Goal: Task Accomplishment & Management: Manage account settings

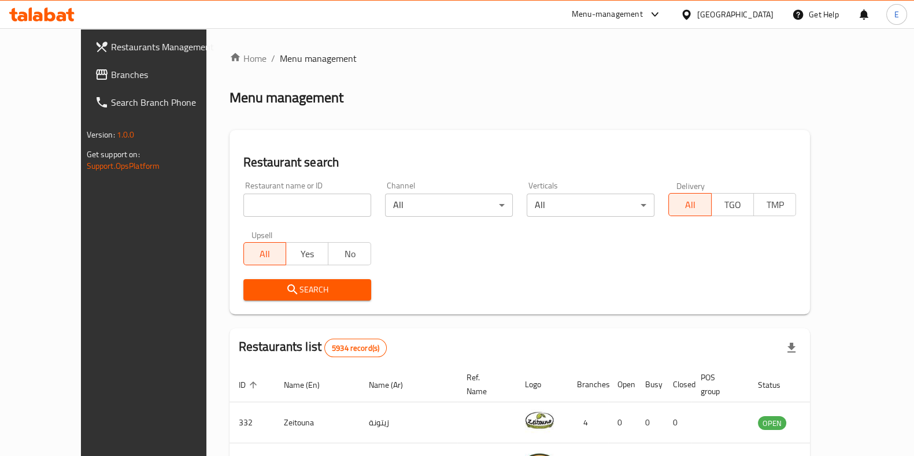
click at [305, 206] on input "search" at bounding box center [308, 205] width 128 height 23
type input "falafel pie"
click button "Search" at bounding box center [308, 289] width 128 height 21
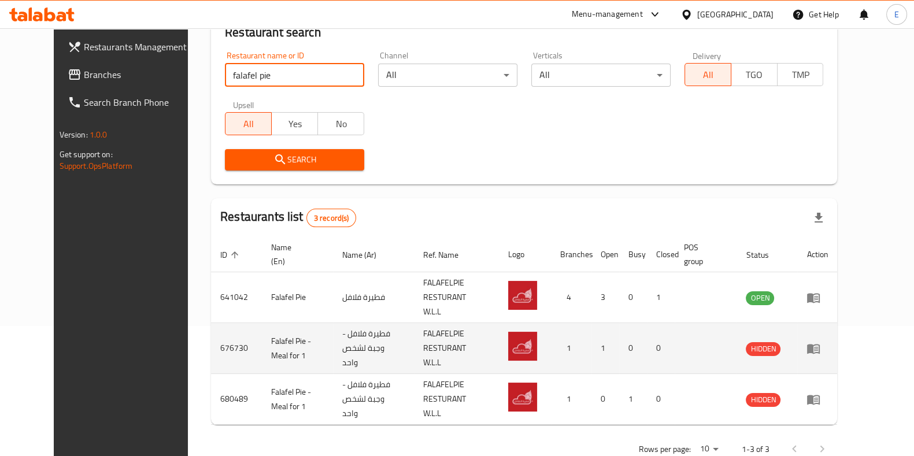
scroll to position [132, 0]
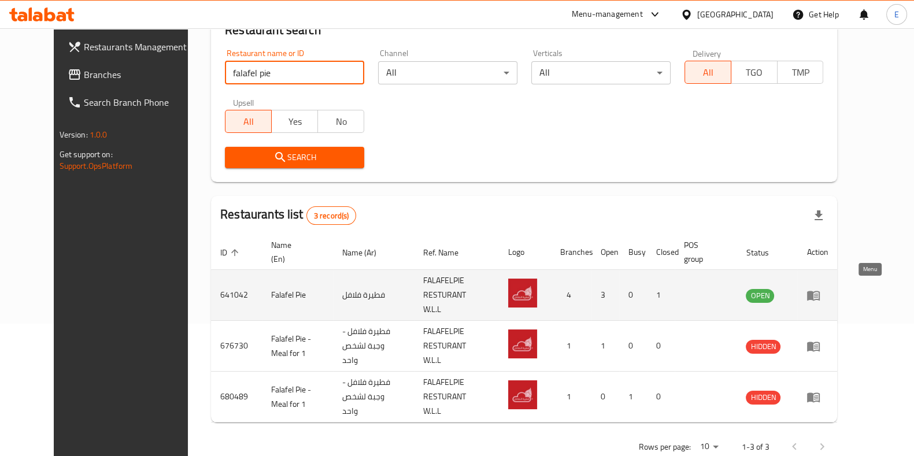
click at [821, 292] on icon "enhanced table" at bounding box center [814, 296] width 14 height 14
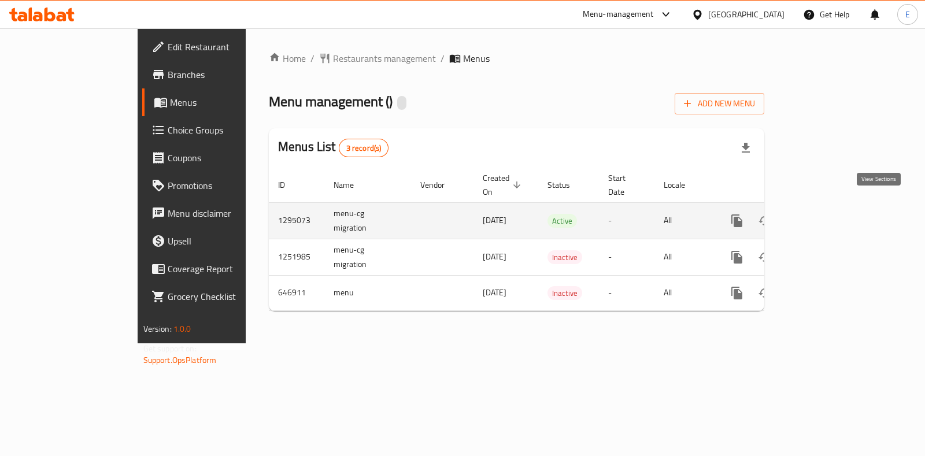
click at [835, 207] on link "enhanced table" at bounding box center [821, 221] width 28 height 28
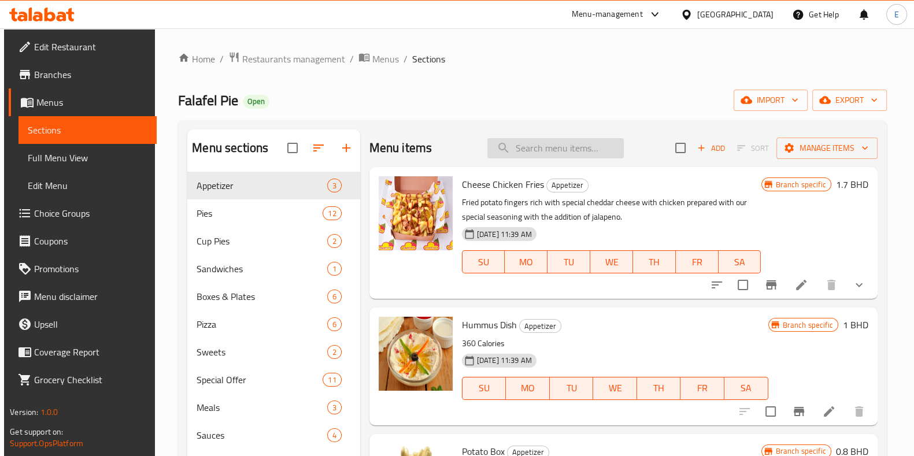
click at [544, 142] on input "search" at bounding box center [556, 148] width 136 height 20
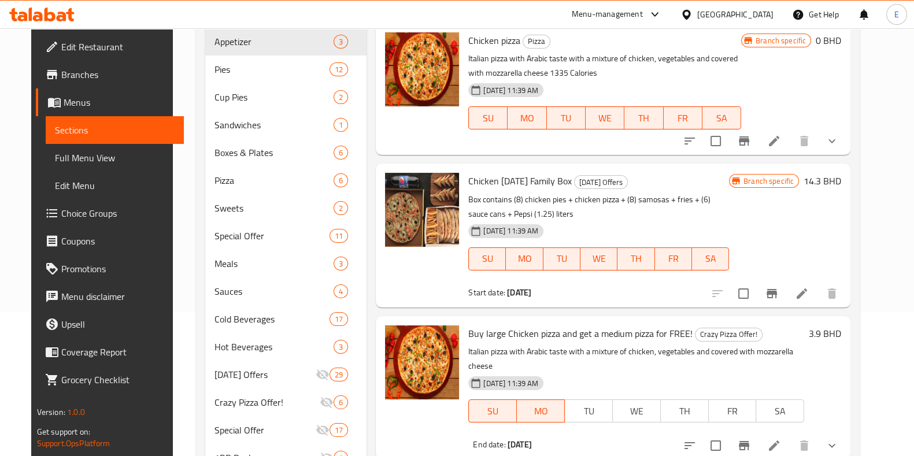
scroll to position [72, 0]
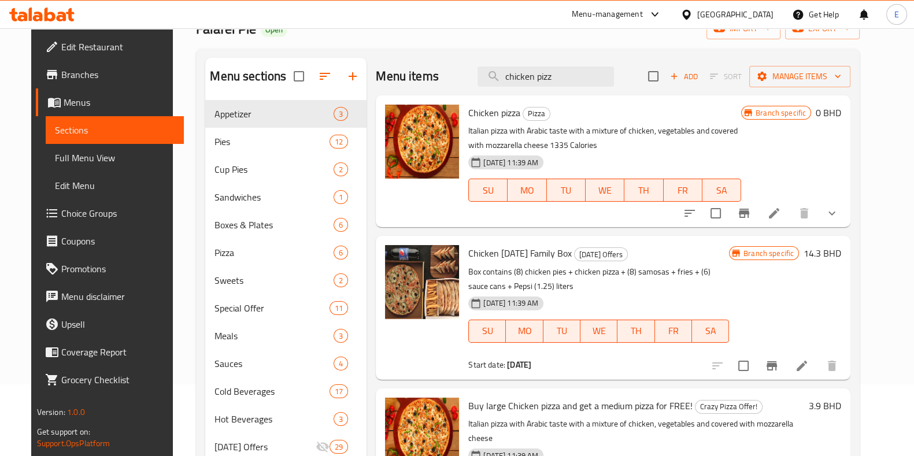
type input "chicken pizz"
click at [846, 220] on button "show more" at bounding box center [832, 214] width 28 height 28
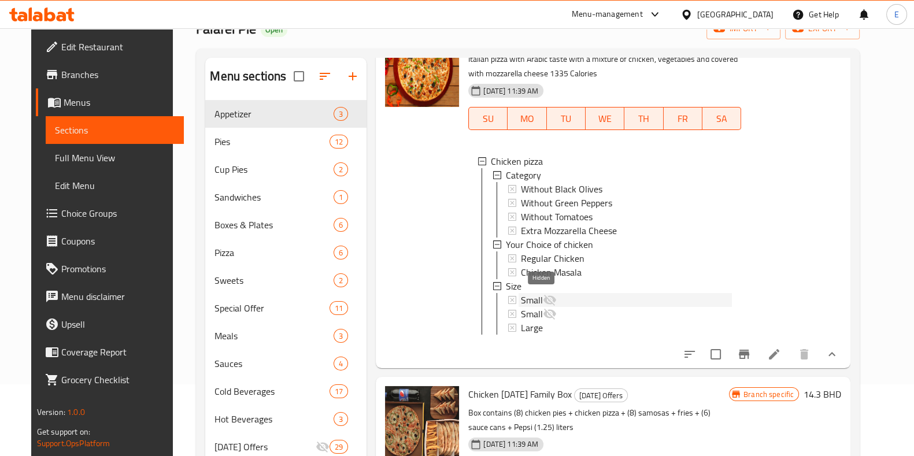
click at [544, 298] on icon at bounding box center [550, 300] width 14 height 14
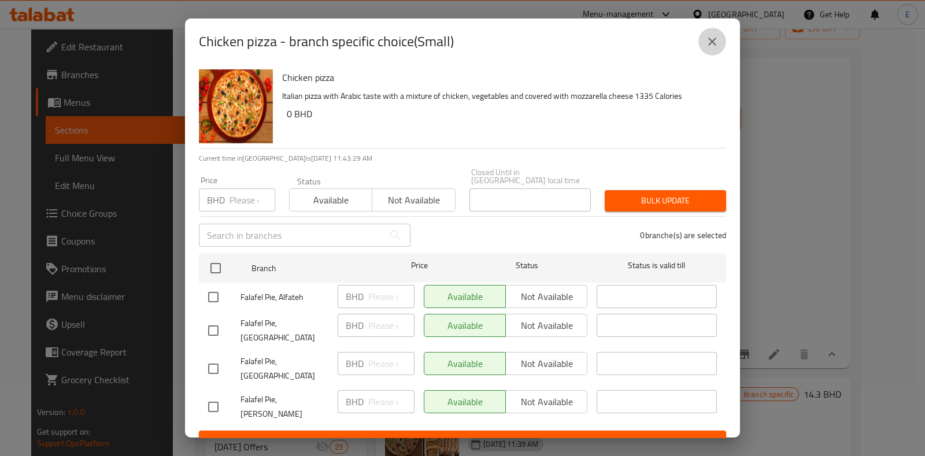
click at [700, 47] on button "close" at bounding box center [713, 42] width 28 height 28
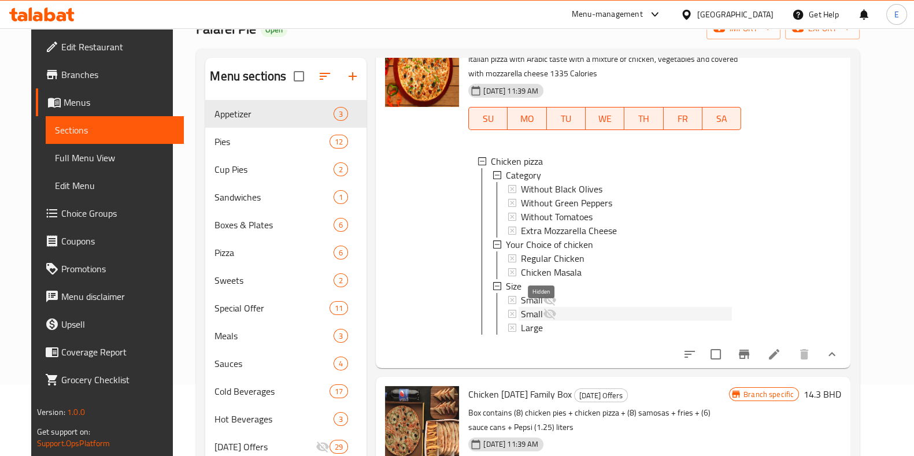
click at [543, 316] on icon at bounding box center [550, 314] width 14 height 14
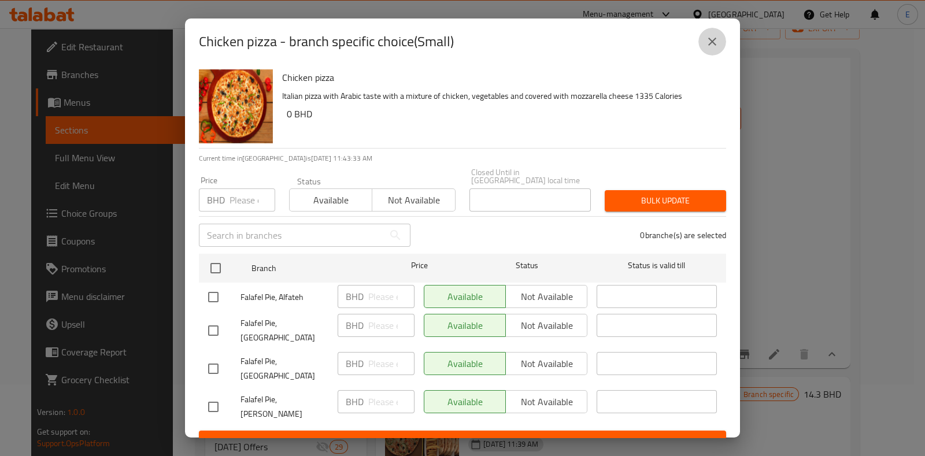
drag, startPoint x: 712, startPoint y: 42, endPoint x: 717, endPoint y: 45, distance: 6.3
click at [712, 42] on icon "close" at bounding box center [713, 42] width 14 height 14
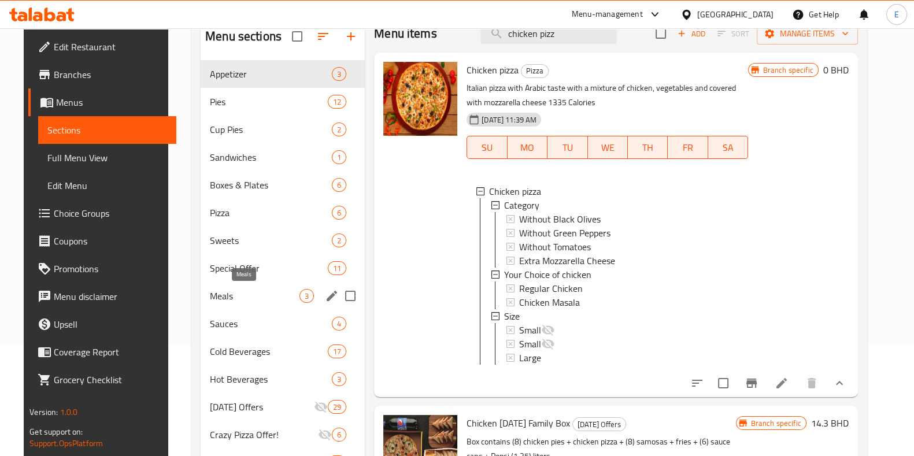
scroll to position [144, 0]
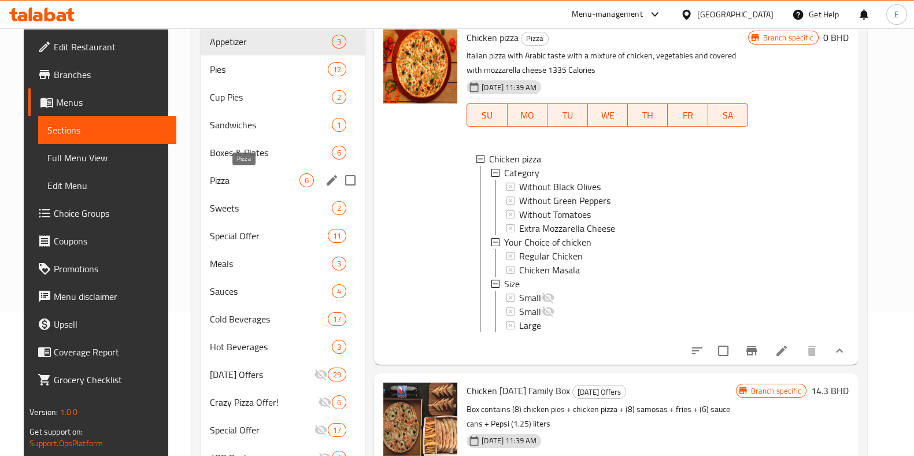
click at [229, 169] on div "Pizza 6" at bounding box center [283, 181] width 164 height 28
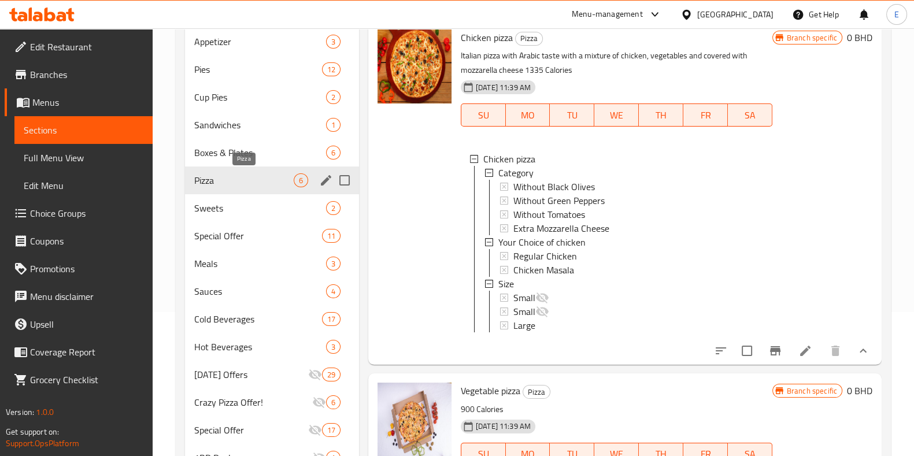
click at [211, 178] on span "Pizza" at bounding box center [243, 181] width 99 height 14
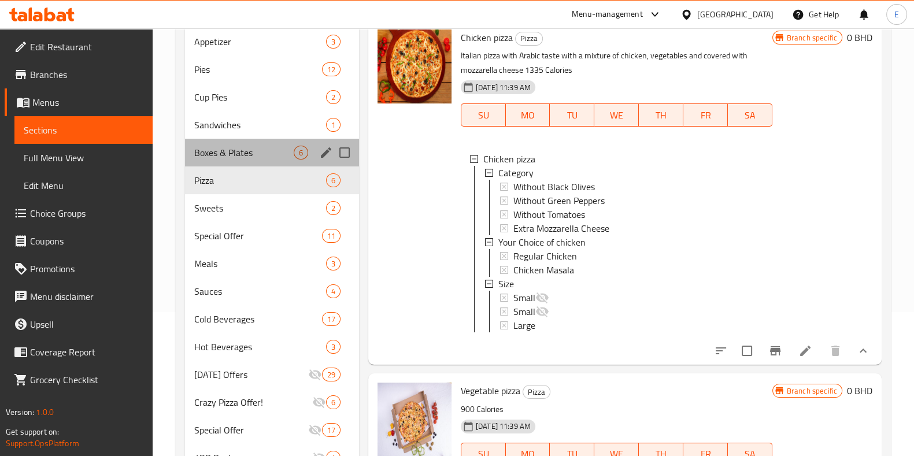
drag, startPoint x: 258, startPoint y: 142, endPoint x: 253, endPoint y: 160, distance: 19.1
click at [258, 141] on div "Boxes & Plates 6" at bounding box center [272, 153] width 174 height 28
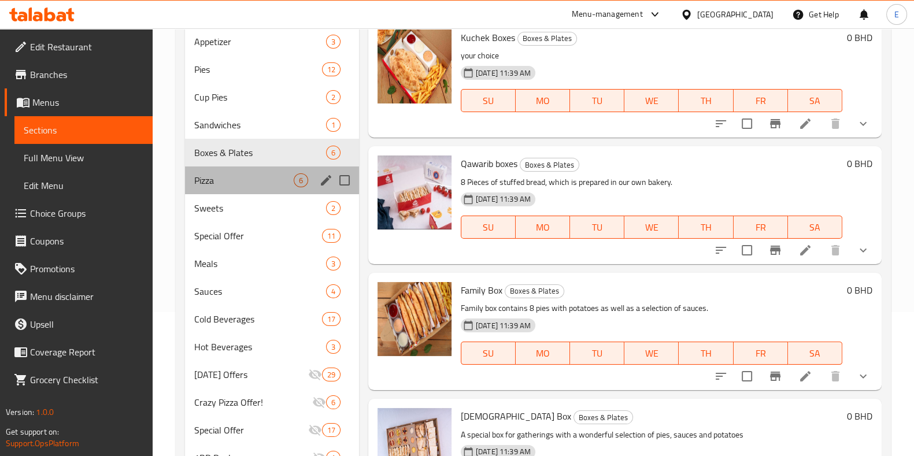
click at [249, 170] on div "Pizza 6" at bounding box center [272, 181] width 174 height 28
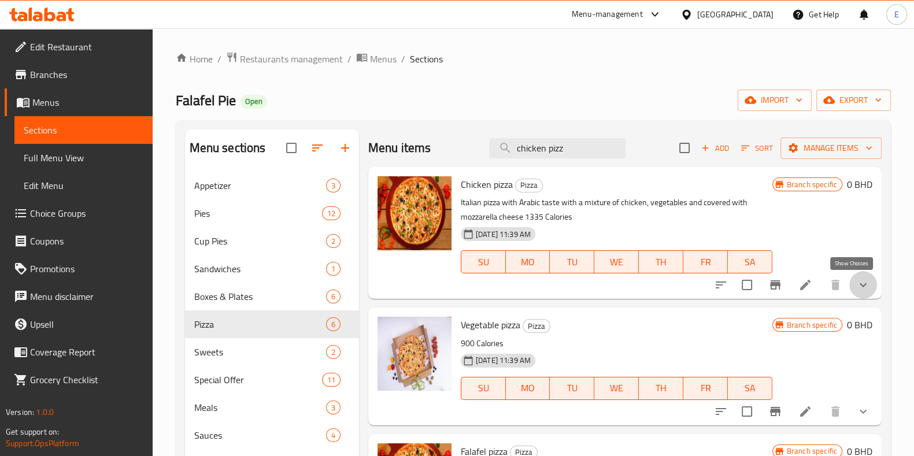
click at [857, 287] on icon "show more" at bounding box center [864, 285] width 14 height 14
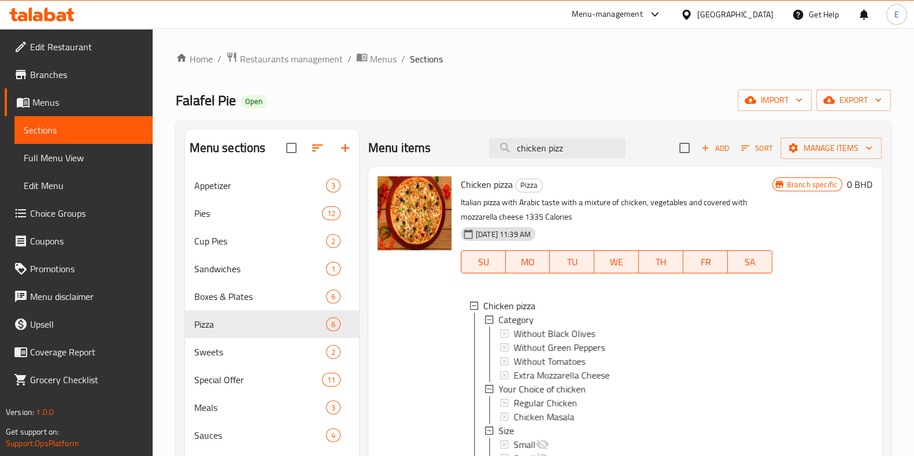
scroll to position [72, 0]
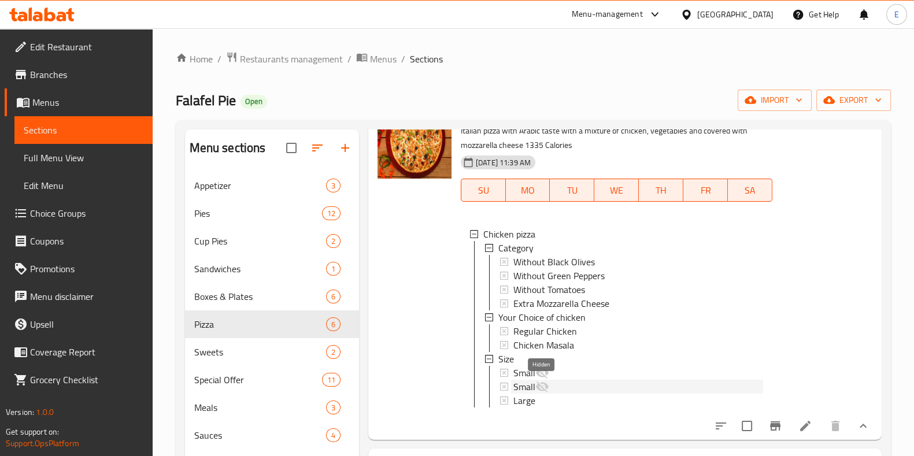
click at [538, 386] on icon at bounding box center [542, 387] width 13 height 11
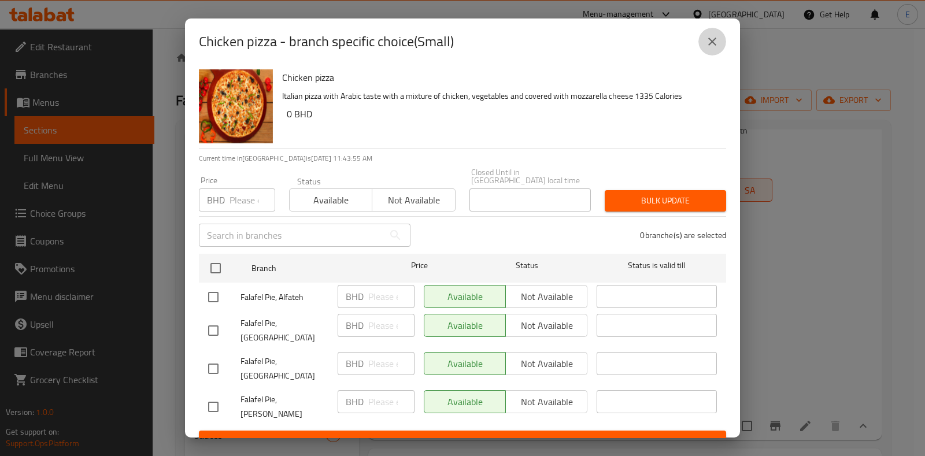
click at [714, 46] on icon "close" at bounding box center [713, 42] width 14 height 14
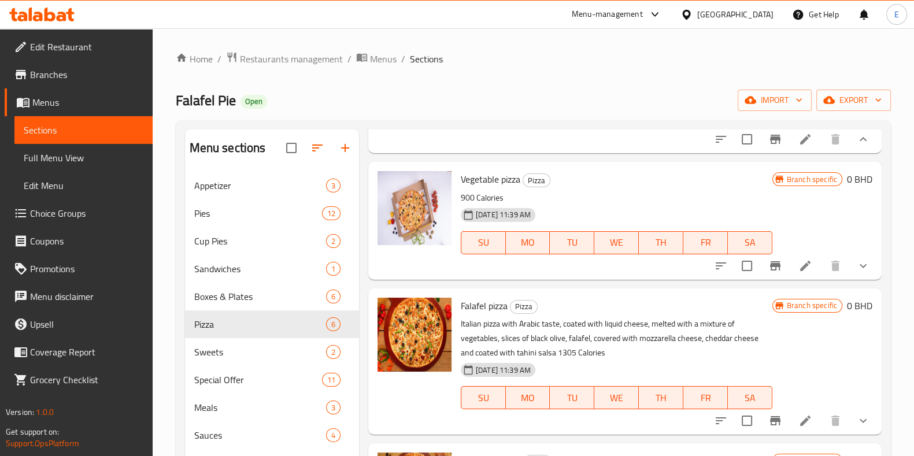
scroll to position [361, 0]
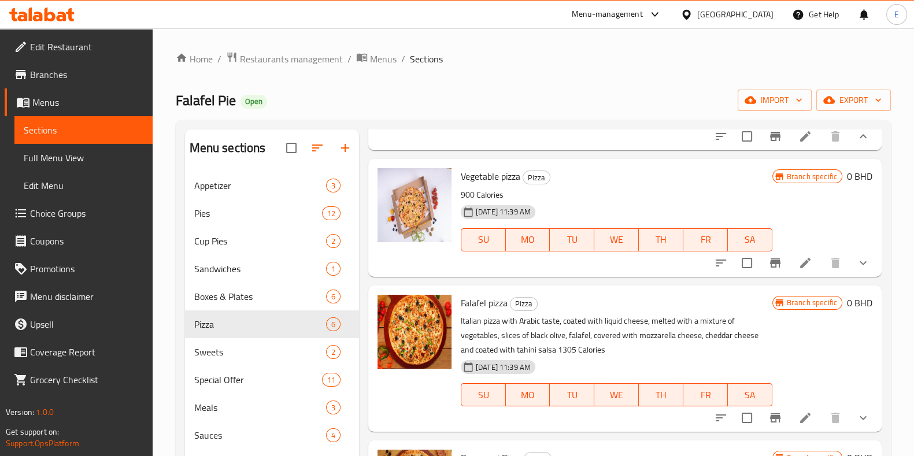
click at [857, 270] on icon "show more" at bounding box center [864, 263] width 14 height 14
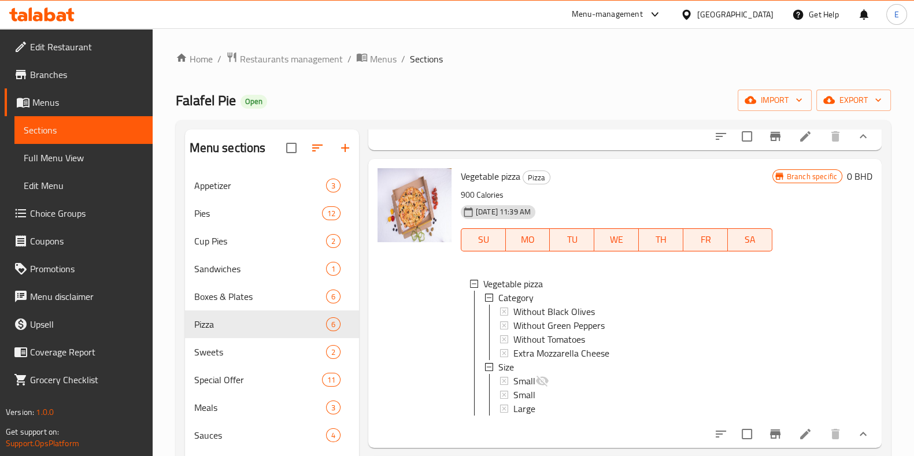
scroll to position [578, 0]
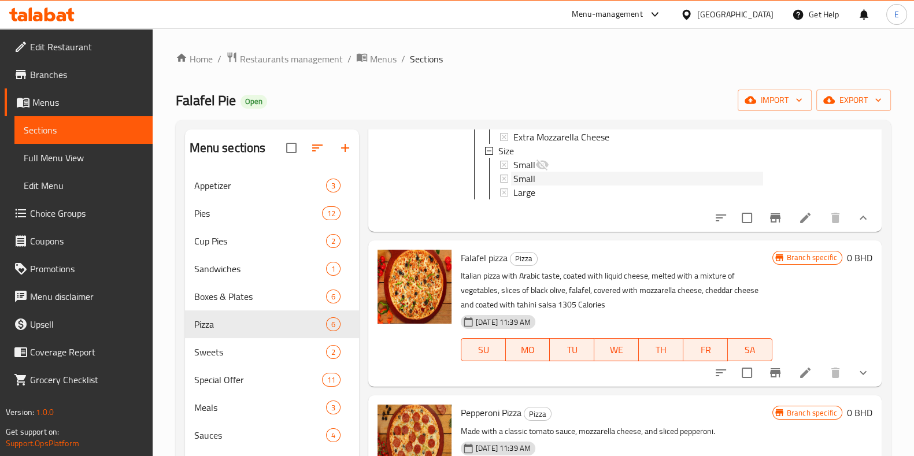
click at [549, 186] on div "Small" at bounding box center [639, 179] width 250 height 14
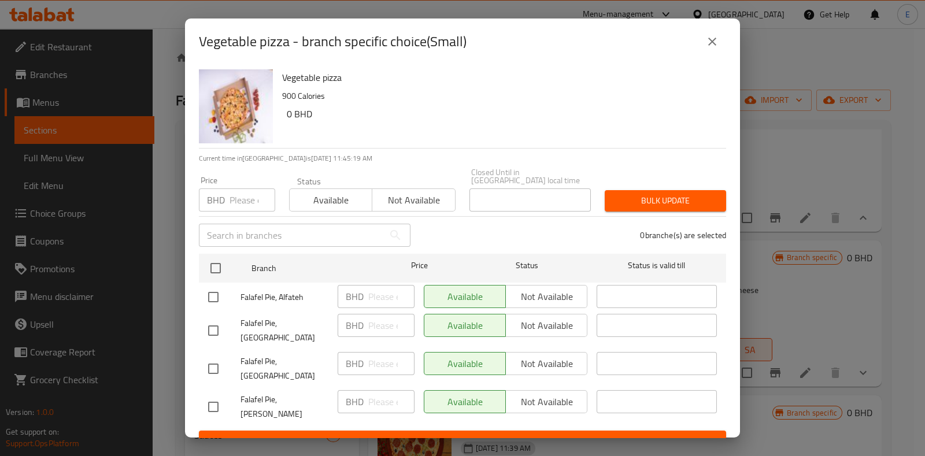
click at [709, 39] on icon "close" at bounding box center [713, 42] width 14 height 14
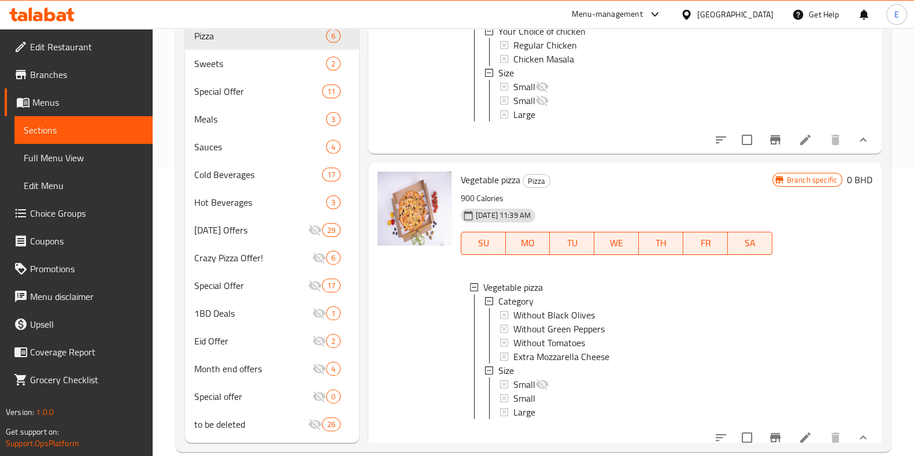
scroll to position [0, 0]
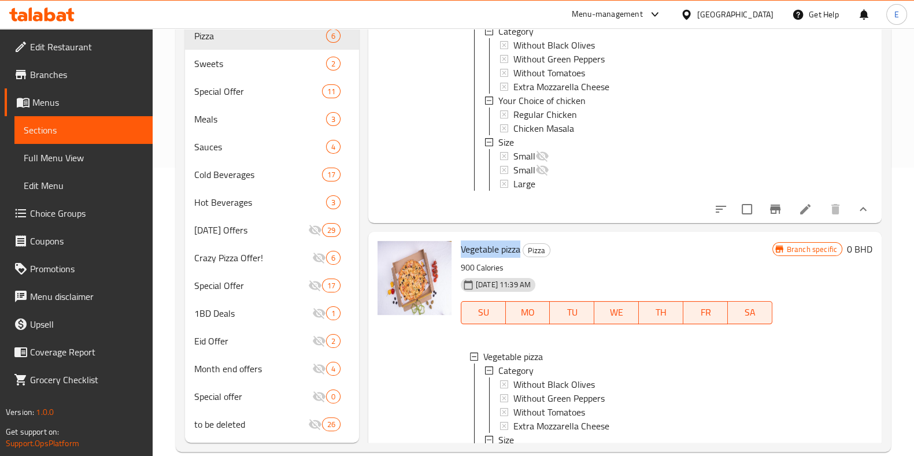
drag, startPoint x: 462, startPoint y: 259, endPoint x: 520, endPoint y: 264, distance: 58.6
click at [520, 264] on div "Vegetable pizza Pizza 900 Calories 18-06-2025 11:39 AM SU MO TU WE TH FR SA Veg…" at bounding box center [616, 376] width 321 height 279
copy span "Vegetable pizza"
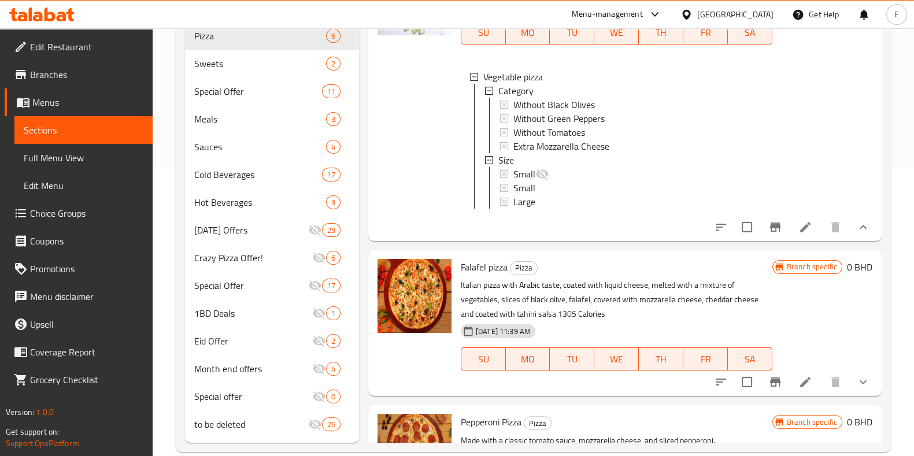
scroll to position [361, 0]
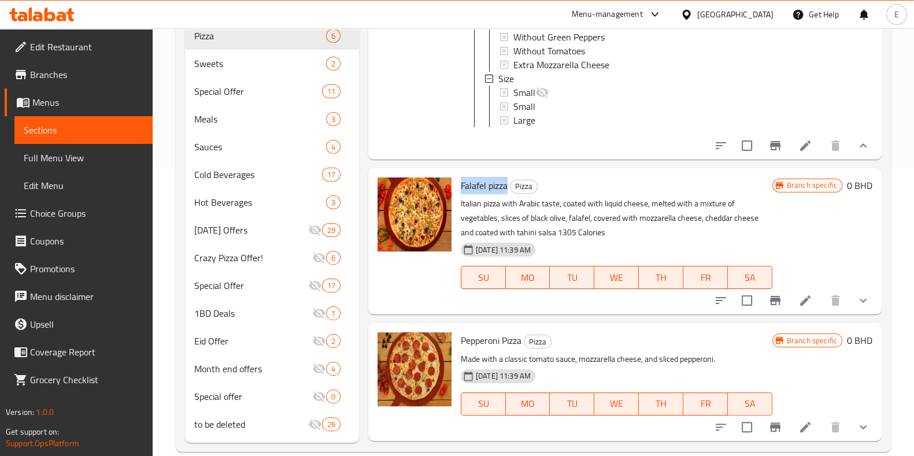
drag, startPoint x: 460, startPoint y: 209, endPoint x: 509, endPoint y: 213, distance: 49.3
click at [509, 213] on div "Falafel pizza Pizza Italian pizza with Arabic taste, coated with liquid cheese,…" at bounding box center [616, 241] width 321 height 137
copy span "Falafel pizza"
click at [857, 308] on icon "show more" at bounding box center [864, 301] width 14 height 14
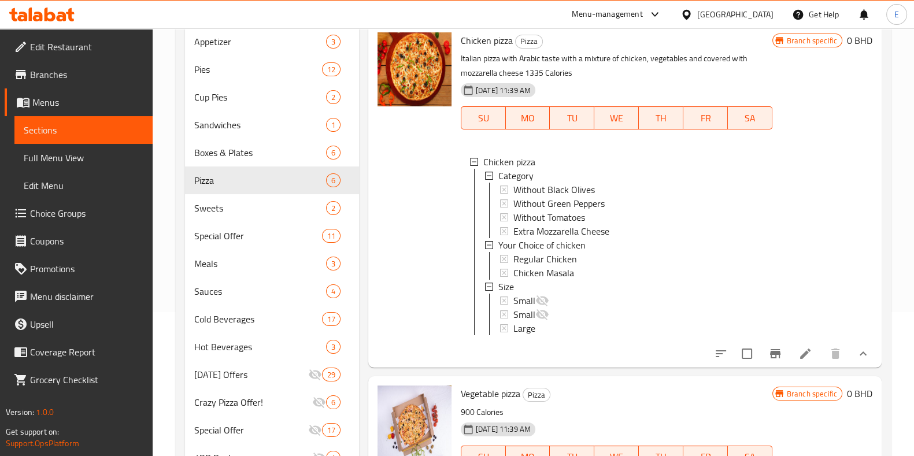
scroll to position [0, 0]
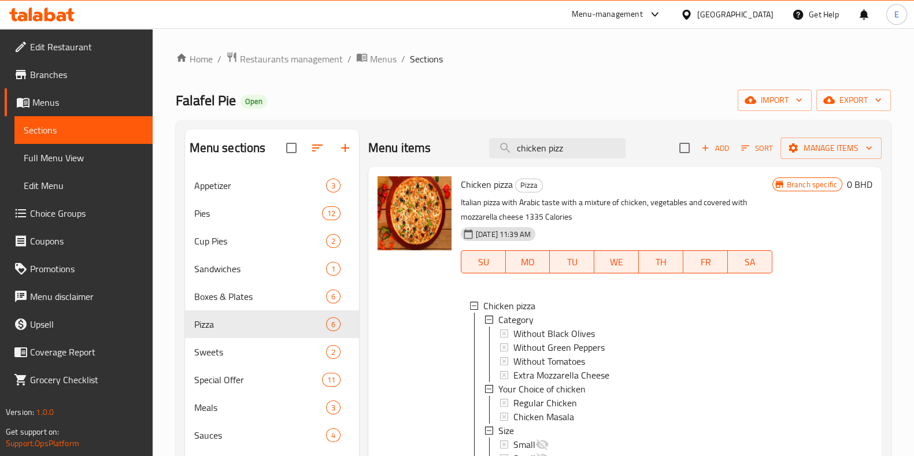
drag, startPoint x: 573, startPoint y: 142, endPoint x: 431, endPoint y: 142, distance: 141.1
click at [437, 149] on div "Menu items chicken pizz Add Sort Manage items" at bounding box center [625, 149] width 514 height 38
type input "ؤ"
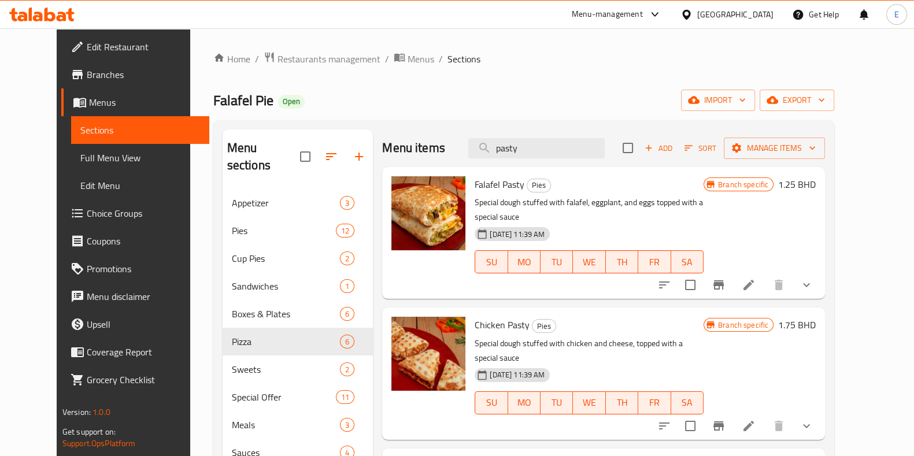
drag, startPoint x: 554, startPoint y: 152, endPoint x: 390, endPoint y: 153, distance: 163.7
click at [395, 148] on div "Menu items pasty Add Sort Manage items" at bounding box center [603, 149] width 443 height 38
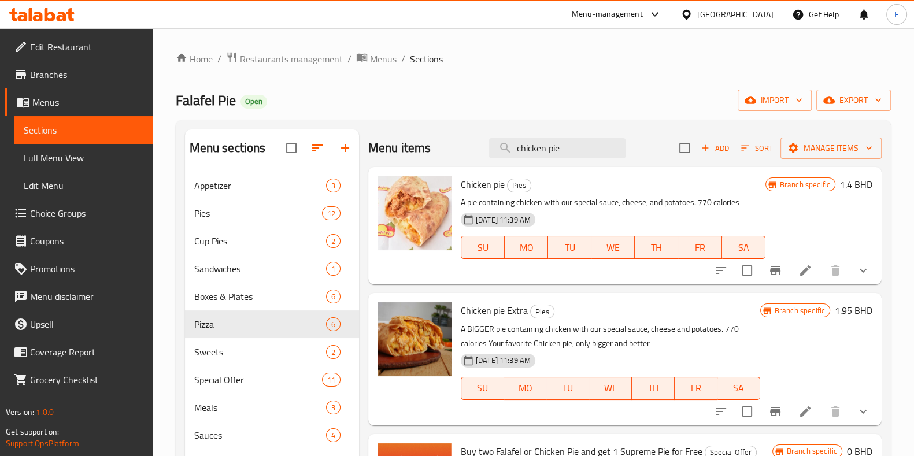
drag, startPoint x: 577, startPoint y: 146, endPoint x: 363, endPoint y: 144, distance: 214.0
click at [368, 143] on div "Menu items chicken pie Add Sort Manage items" at bounding box center [625, 149] width 514 height 38
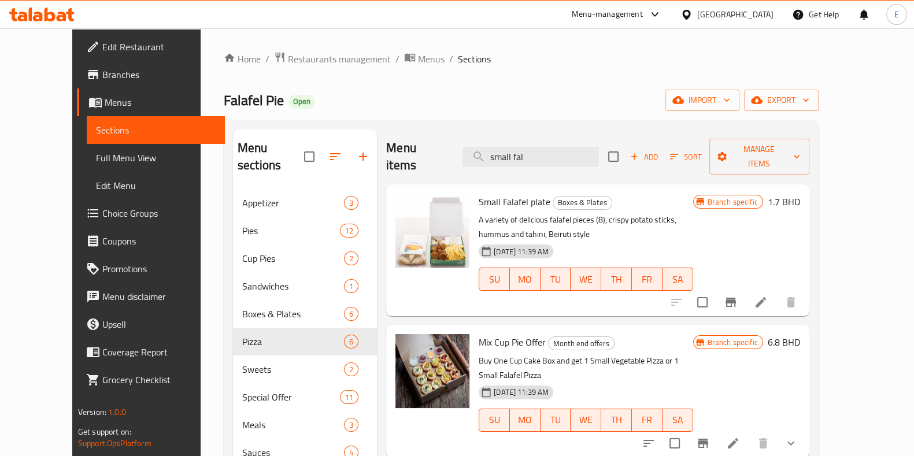
drag, startPoint x: 569, startPoint y: 154, endPoint x: 356, endPoint y: 262, distance: 238.7
click at [444, 138] on div "Menu items small fal Add Sort Manage items" at bounding box center [597, 157] width 423 height 55
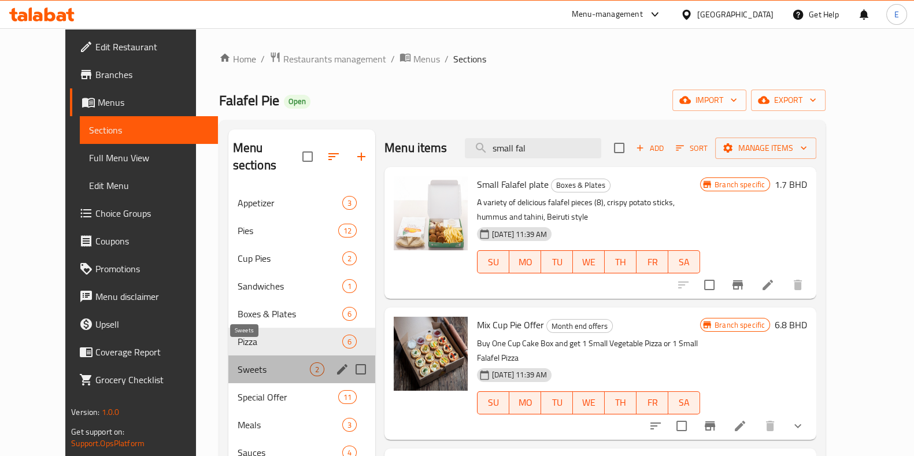
click at [241, 363] on span "Sweets" at bounding box center [274, 370] width 72 height 14
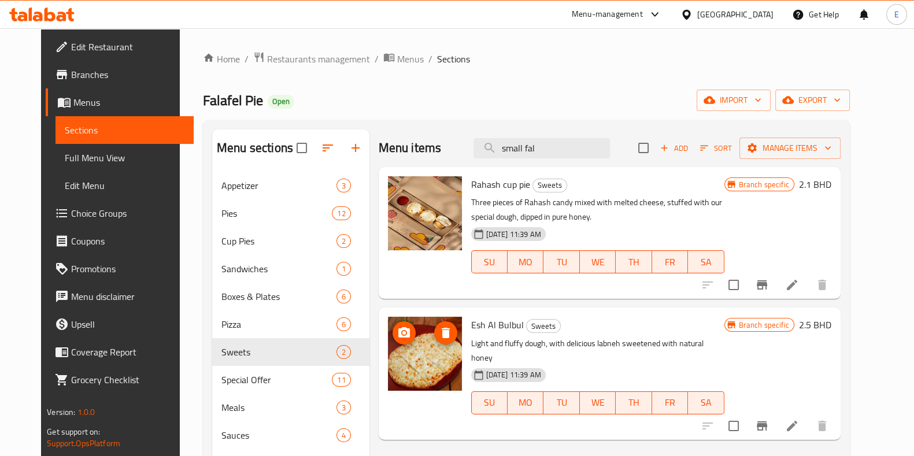
drag, startPoint x: 428, startPoint y: 360, endPoint x: 420, endPoint y: 134, distance: 226.3
click at [420, 134] on div "Menu items small fal Add Sort Manage items" at bounding box center [610, 149] width 462 height 38
drag, startPoint x: 556, startPoint y: 149, endPoint x: 455, endPoint y: 139, distance: 102.2
click at [455, 139] on div "Menu items small fal Add Sort Manage items" at bounding box center [610, 149] width 462 height 38
click at [768, 283] on icon "Branch-specific-item" at bounding box center [762, 285] width 10 height 9
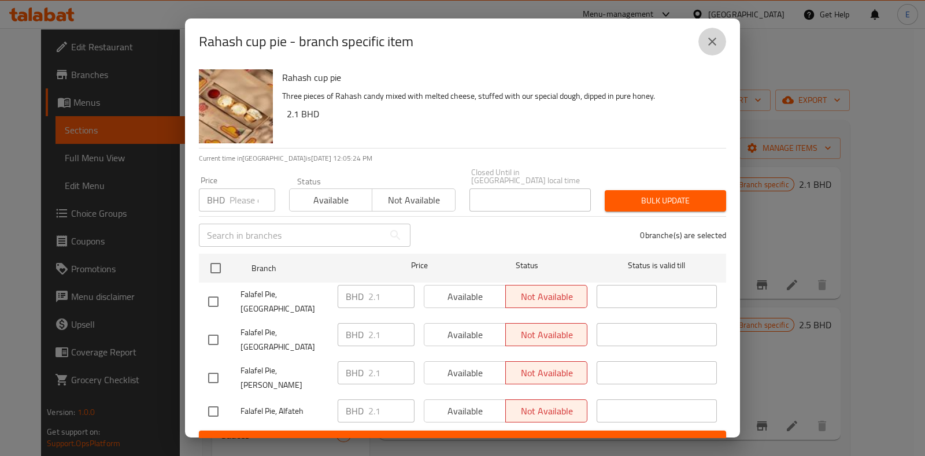
click at [715, 56] on button "close" at bounding box center [713, 42] width 28 height 28
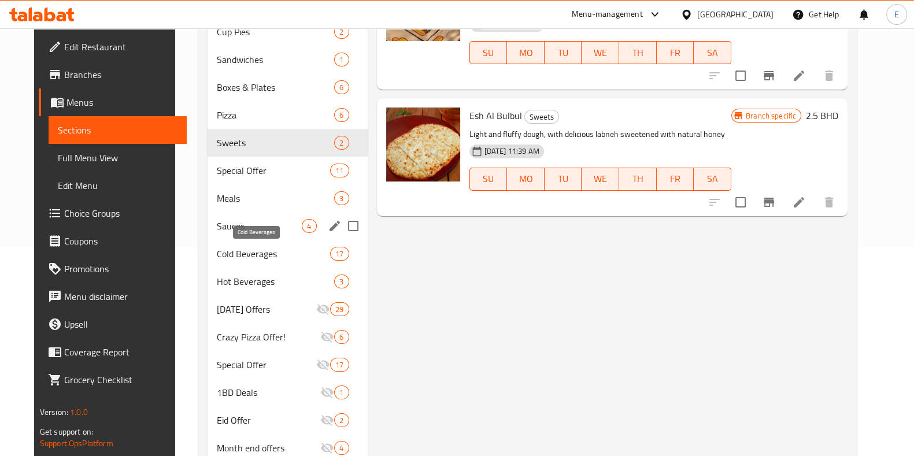
scroll to position [144, 0]
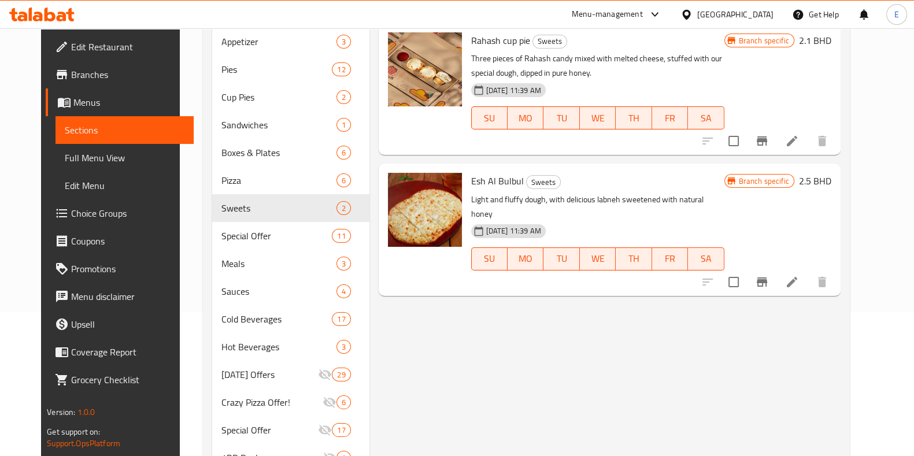
drag, startPoint x: 372, startPoint y: 318, endPoint x: 365, endPoint y: 305, distance: 14.8
drag, startPoint x: 365, startPoint y: 305, endPoint x: 391, endPoint y: 338, distance: 42.5
click at [391, 338] on div "Menu items small fal Add Sort Manage items Rahash cup pie Sweets Three pieces o…" at bounding box center [605, 287] width 471 height 602
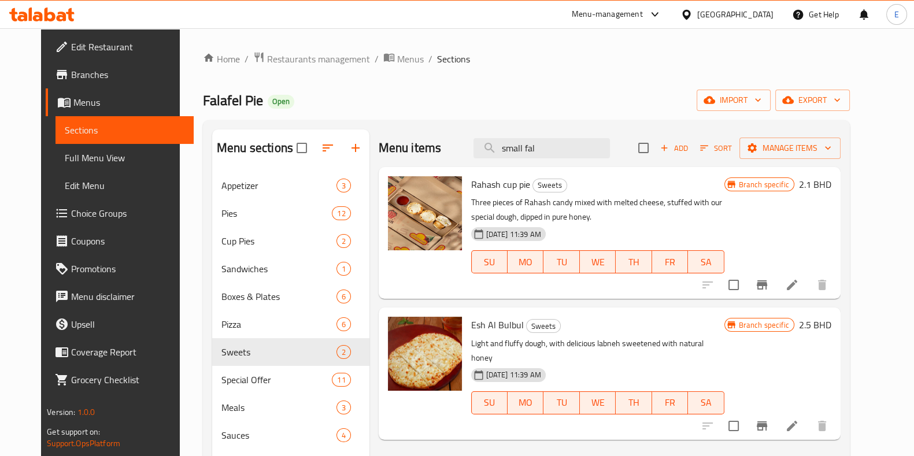
drag, startPoint x: 555, startPoint y: 147, endPoint x: 422, endPoint y: 149, distance: 133.0
click at [427, 149] on div "Menu items small fal Add Sort Manage items" at bounding box center [610, 149] width 462 height 38
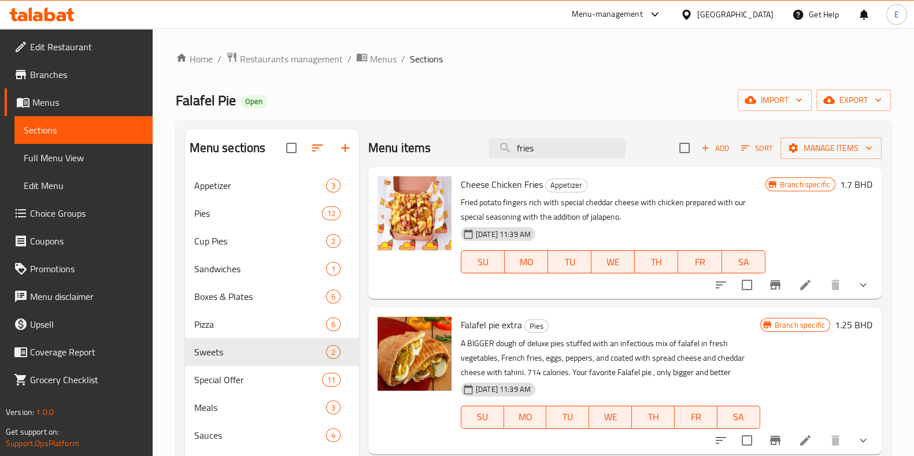
drag, startPoint x: 550, startPoint y: 149, endPoint x: 434, endPoint y: 136, distance: 116.4
click at [442, 135] on div "Menu items fries Add Sort Manage items" at bounding box center [625, 149] width 514 height 38
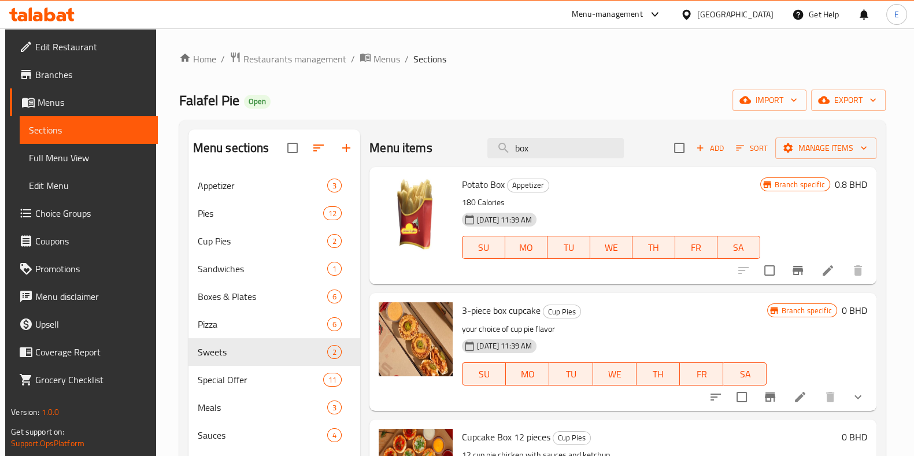
type input "box"
drag, startPoint x: 462, startPoint y: 186, endPoint x: 501, endPoint y: 185, distance: 39.3
click at [501, 185] on span "Potato Box" at bounding box center [483, 184] width 43 height 17
copy span "Potato Box"
drag, startPoint x: 454, startPoint y: 12, endPoint x: 524, endPoint y: 53, distance: 81.4
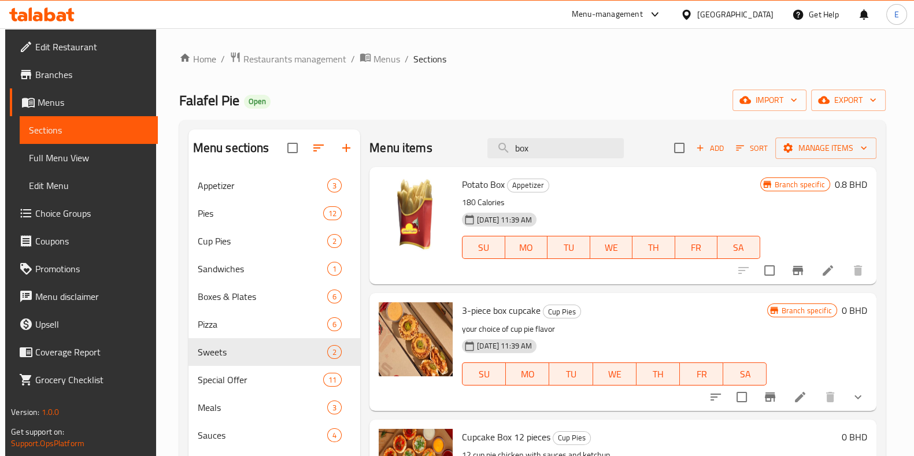
click at [518, 61] on ol "Home / Restaurants management / Menus / Sections" at bounding box center [532, 58] width 707 height 15
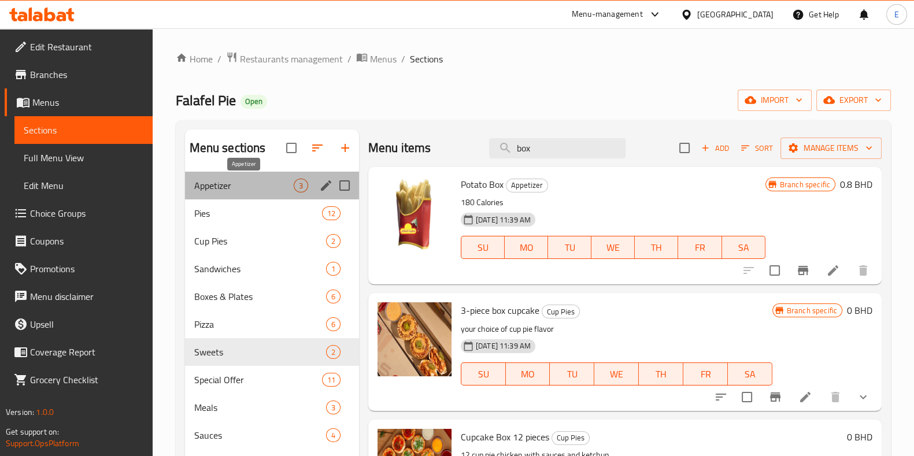
click at [241, 189] on span "Appetizer" at bounding box center [243, 186] width 99 height 14
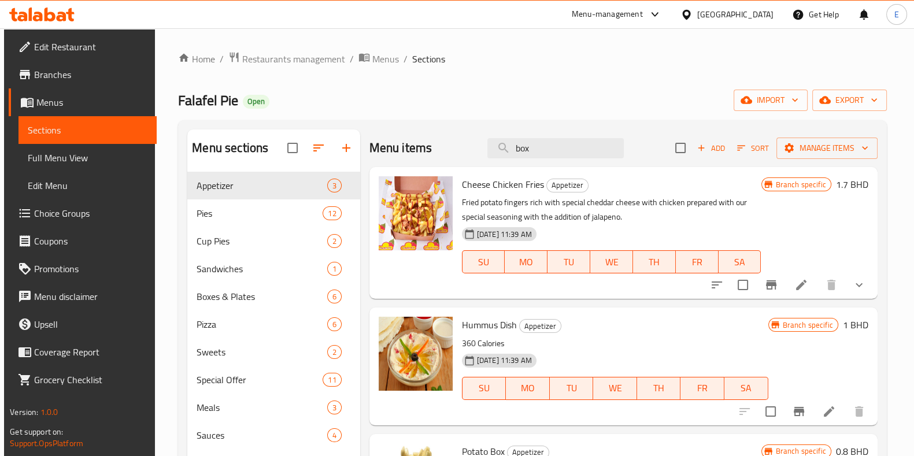
scroll to position [144, 0]
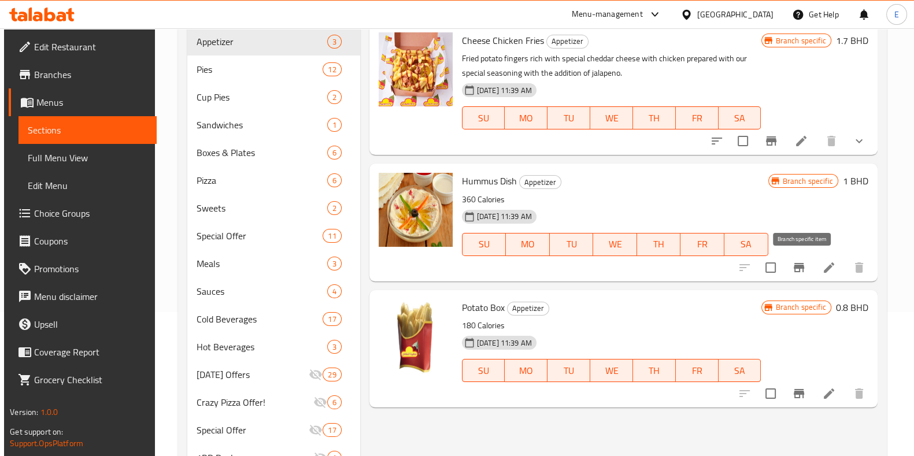
click at [813, 273] on button "Branch-specific-item" at bounding box center [799, 268] width 28 height 28
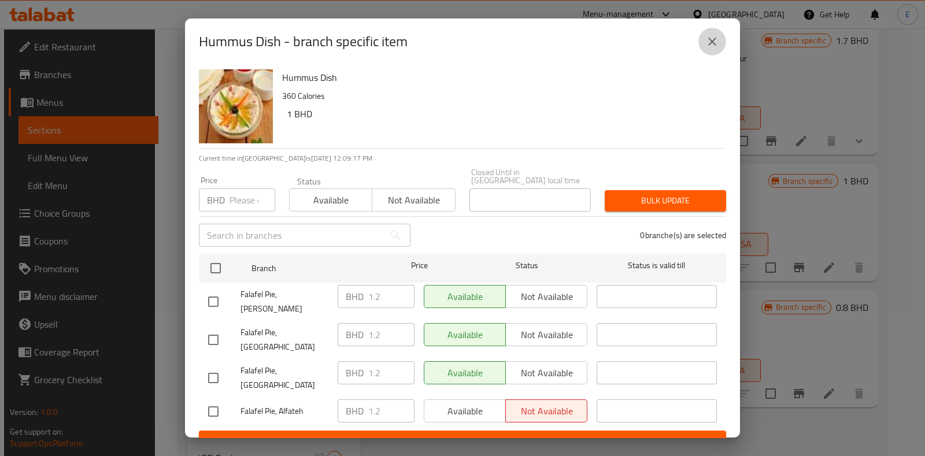
click at [711, 45] on icon "close" at bounding box center [713, 42] width 14 height 14
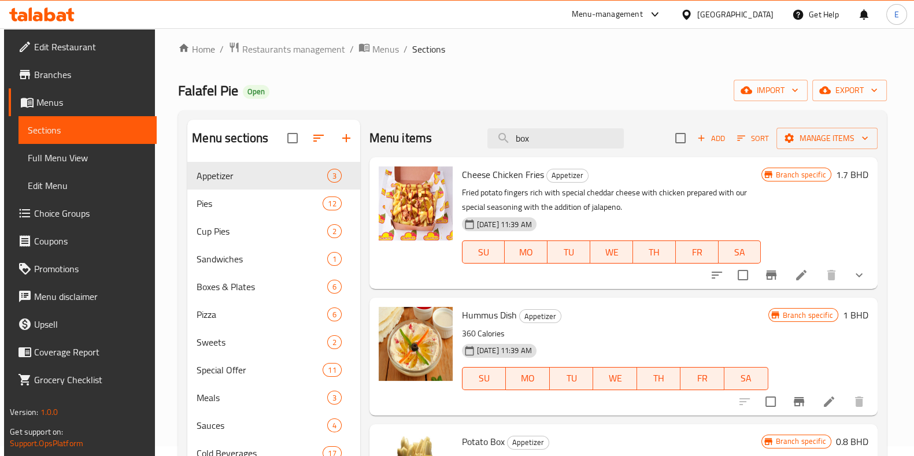
scroll to position [0, 0]
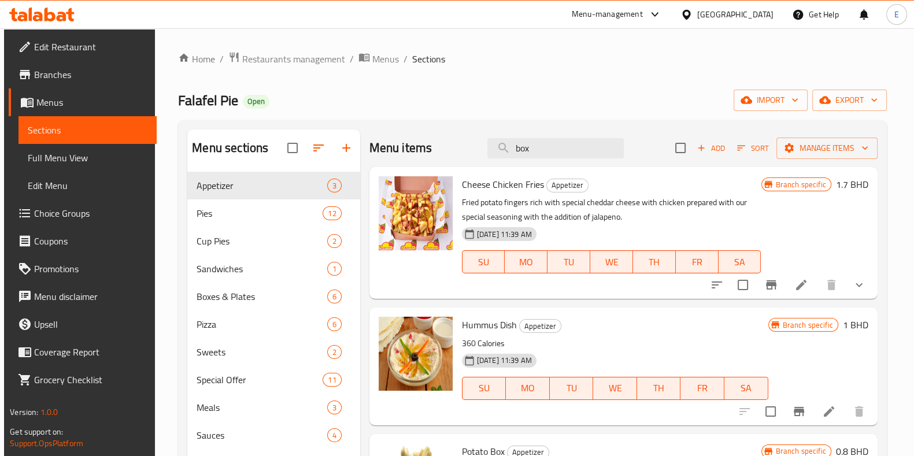
drag, startPoint x: 379, startPoint y: 124, endPoint x: 373, endPoint y: 123, distance: 6.0
drag, startPoint x: 373, startPoint y: 123, endPoint x: 366, endPoint y: 119, distance: 8.5
drag, startPoint x: 366, startPoint y: 119, endPoint x: 359, endPoint y: 113, distance: 8.6
click at [359, 113] on div "Home / Restaurants management / Menus / Sections Falafel Pie Open import export…" at bounding box center [532, 395] width 709 height 689
drag, startPoint x: 156, startPoint y: 83, endPoint x: 164, endPoint y: 86, distance: 8.8
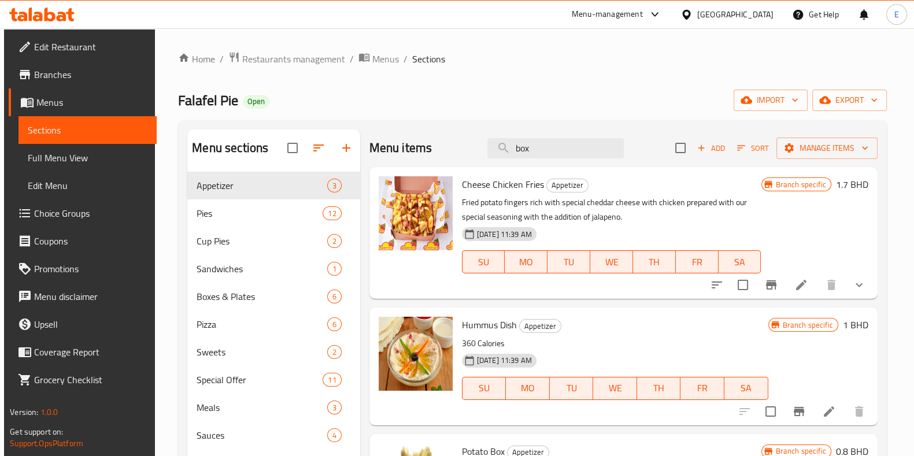
drag, startPoint x: 164, startPoint y: 86, endPoint x: 361, endPoint y: 119, distance: 199.9
drag, startPoint x: 361, startPoint y: 119, endPoint x: 347, endPoint y: 104, distance: 20.4
click at [347, 104] on div "Falafel Pie Open import export" at bounding box center [532, 100] width 709 height 21
drag, startPoint x: 366, startPoint y: 131, endPoint x: 358, endPoint y: 113, distance: 19.4
click at [358, 112] on div "Home / Restaurants management / Menus / Sections Falafel Pie Open import export…" at bounding box center [532, 395] width 709 height 689
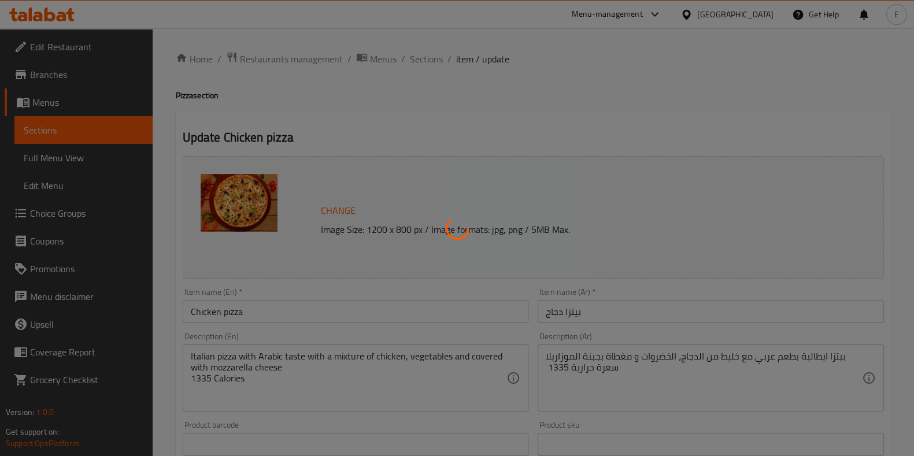
type input "أضافة"
type input "0"
type input "إختيارك من الدجاج"
type input "1"
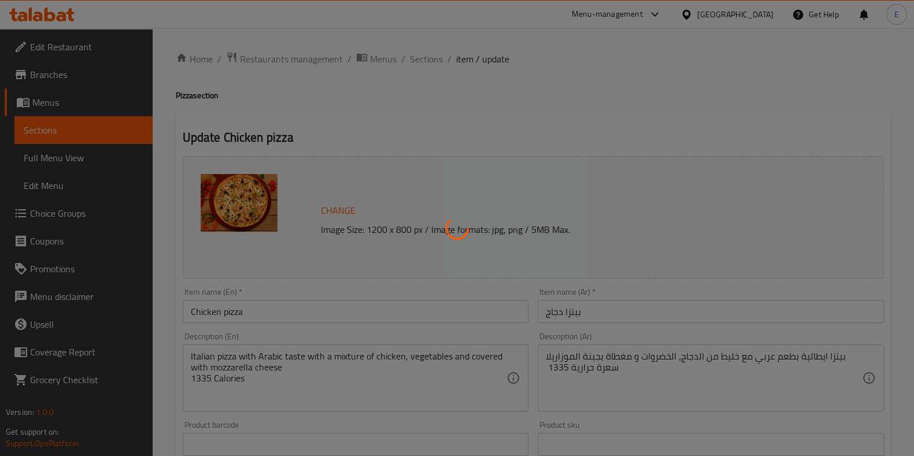
type input "1"
type input "حجم"
type input "1"
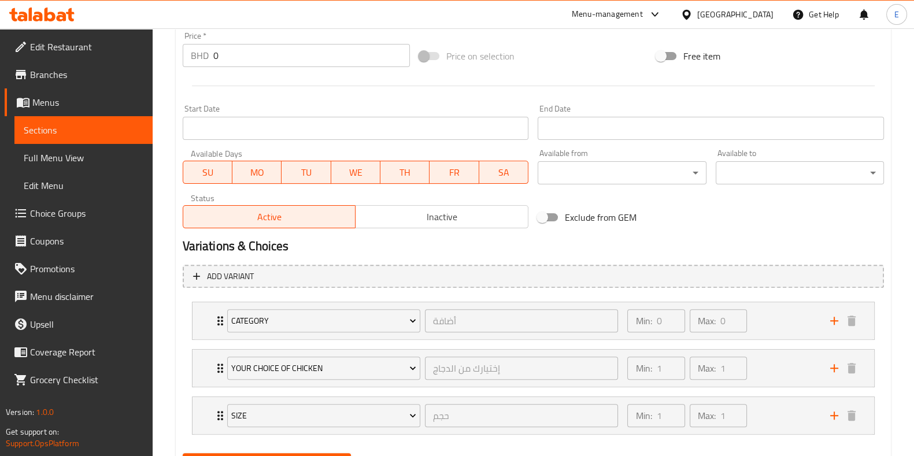
scroll to position [490, 0]
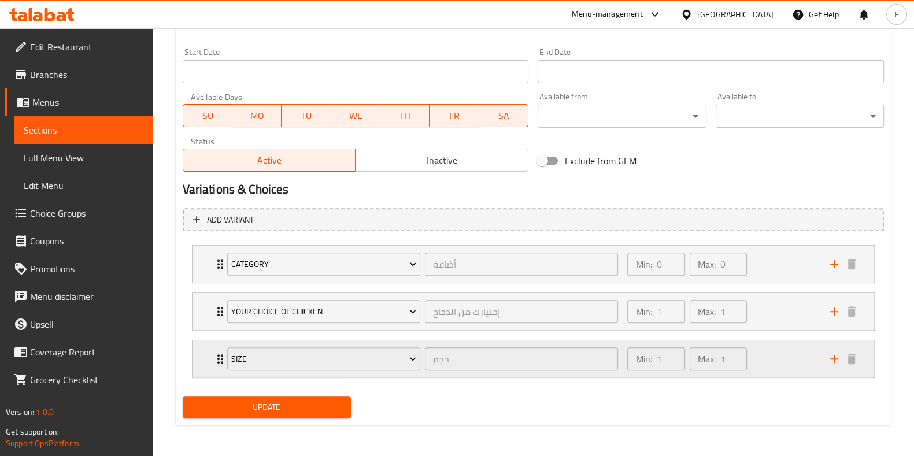
click at [775, 353] on div "Min: 1 ​ Max: 1 ​" at bounding box center [722, 359] width 202 height 37
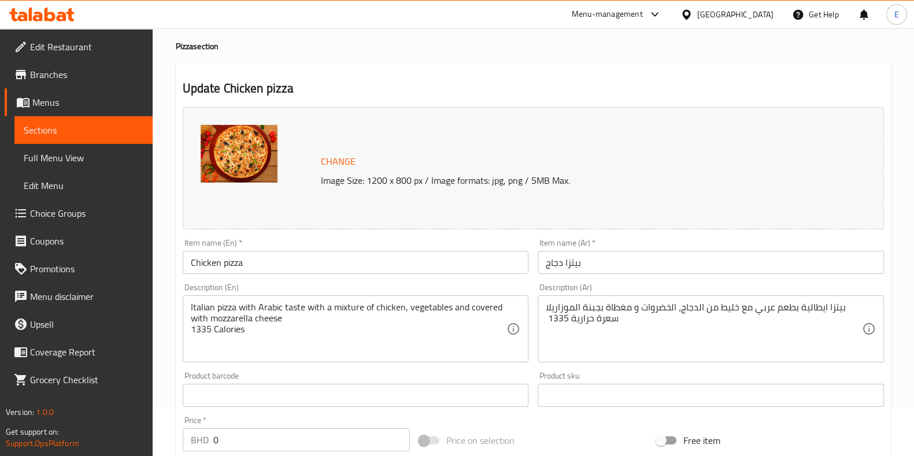
scroll to position [0, 0]
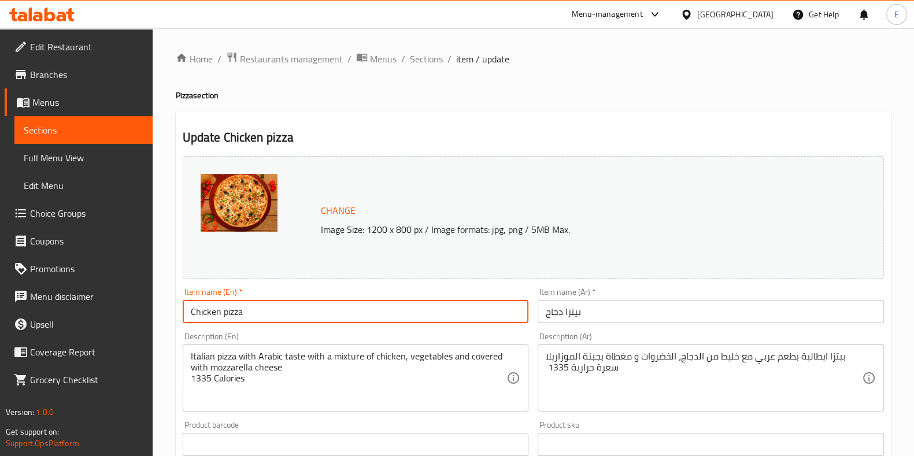
drag, startPoint x: 256, startPoint y: 310, endPoint x: 174, endPoint y: 289, distance: 84.7
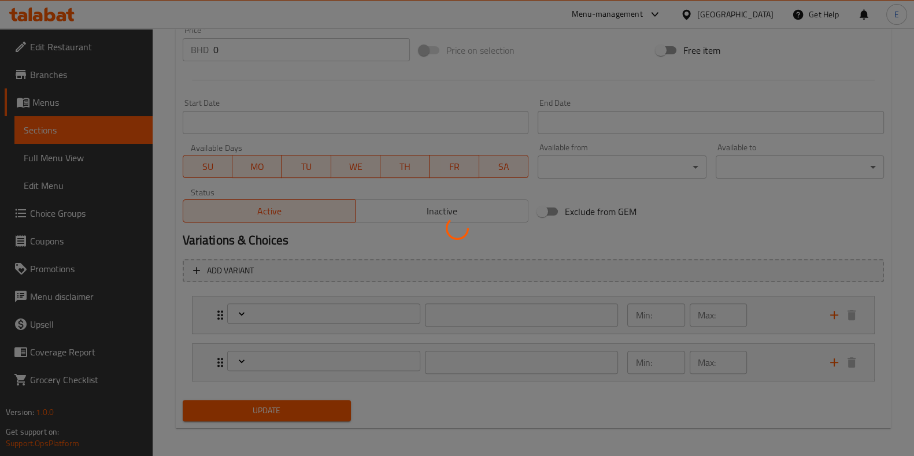
scroll to position [443, 0]
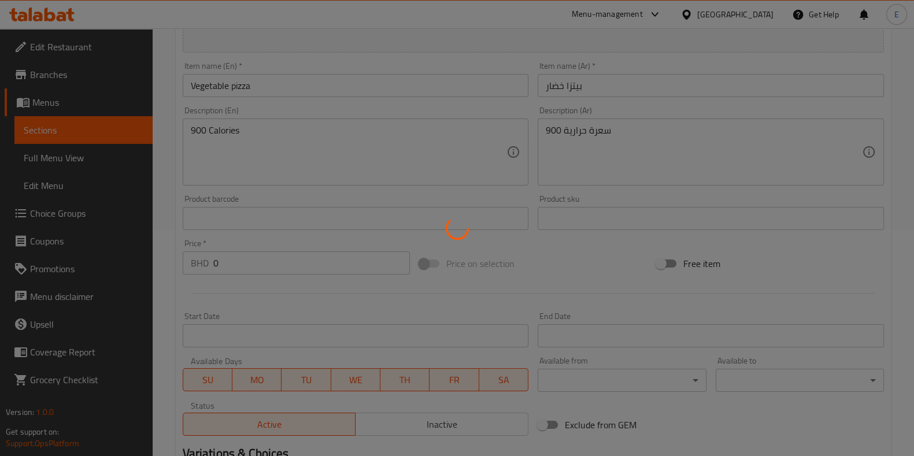
type input "أضافة"
type input "0"
type input "حجم"
type input "1"
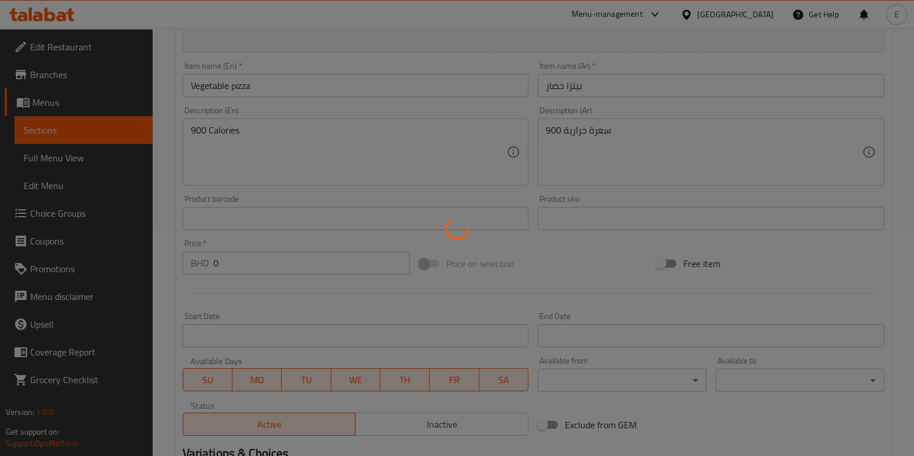
type input "1"
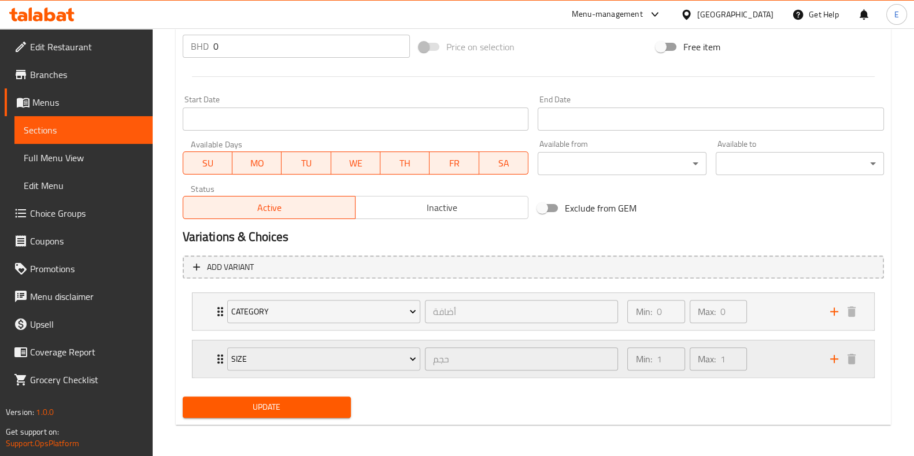
click at [781, 367] on div "Min: 1 ​ Max: 1 ​" at bounding box center [722, 359] width 202 height 37
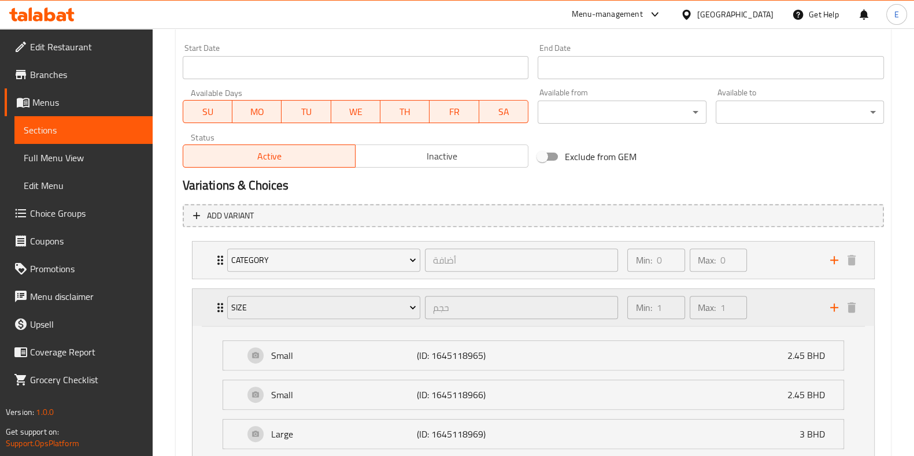
scroll to position [584, 0]
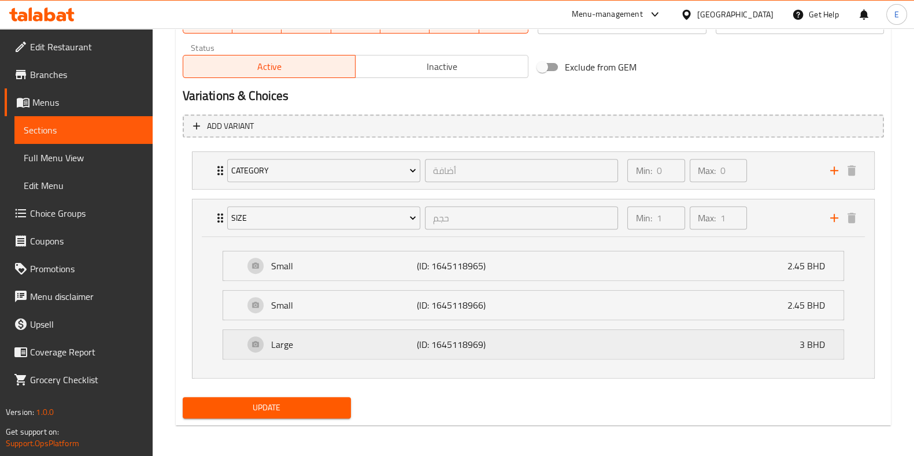
click at [760, 335] on div "Large (ID: 1645118969) 3 BHD" at bounding box center [537, 344] width 586 height 29
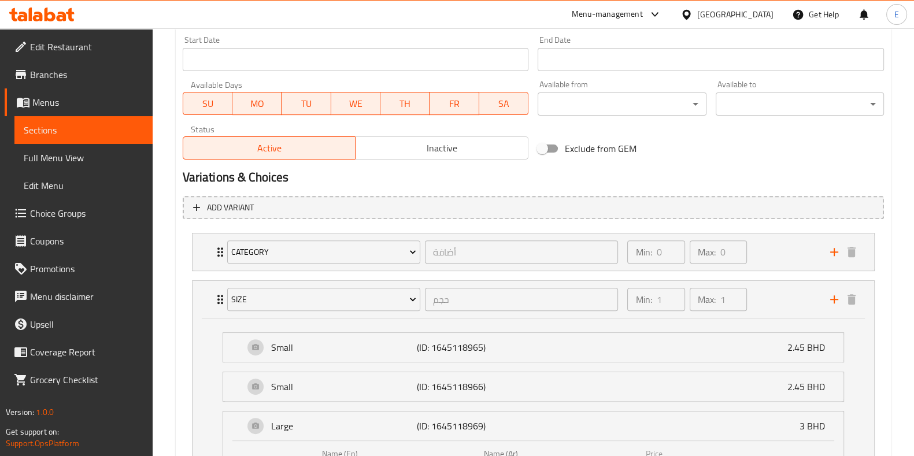
scroll to position [0, 0]
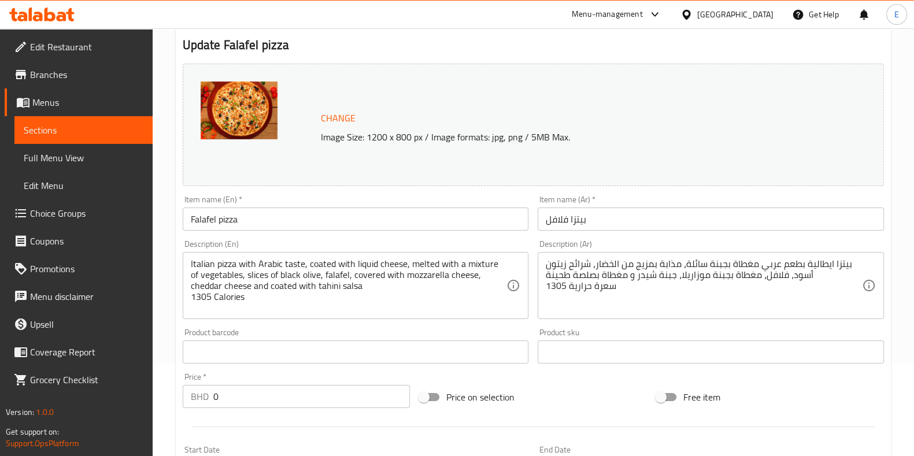
scroll to position [144, 0]
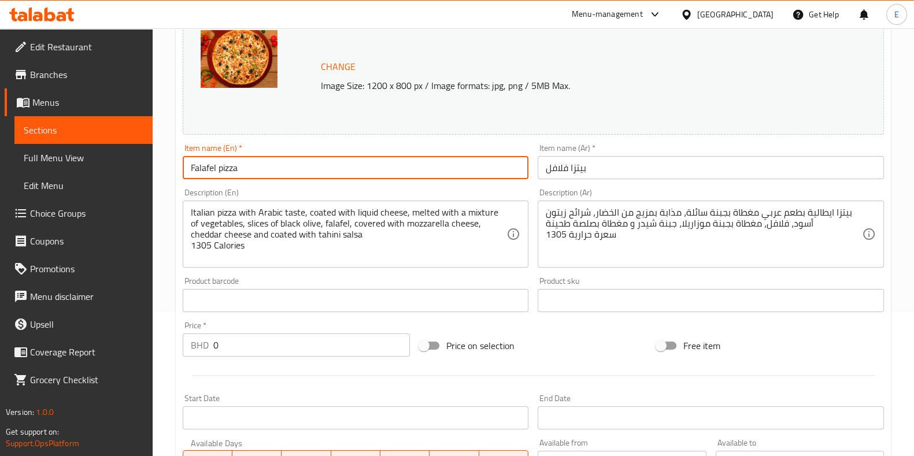
drag, startPoint x: 263, startPoint y: 172, endPoint x: 145, endPoint y: 158, distance: 119.3
click at [145, 158] on div "Edit Restaurant Branches Menus Sections Full Menu View Edit Menu Choice Groups …" at bounding box center [457, 320] width 914 height 872
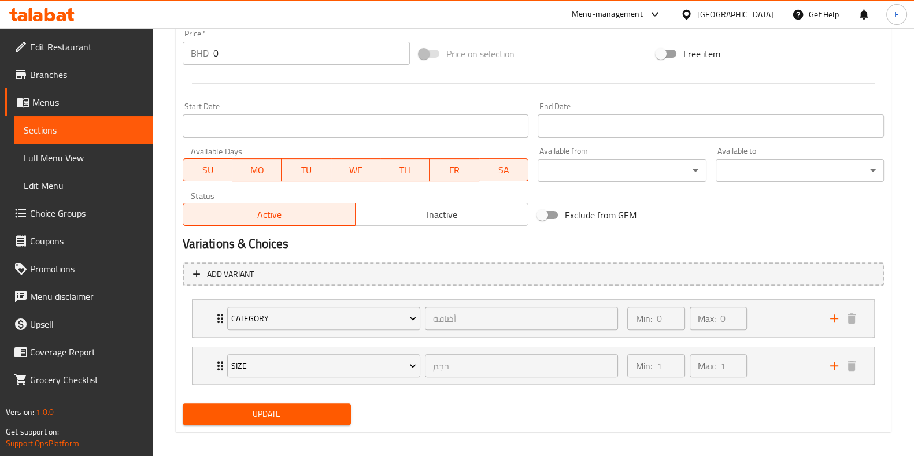
scroll to position [443, 0]
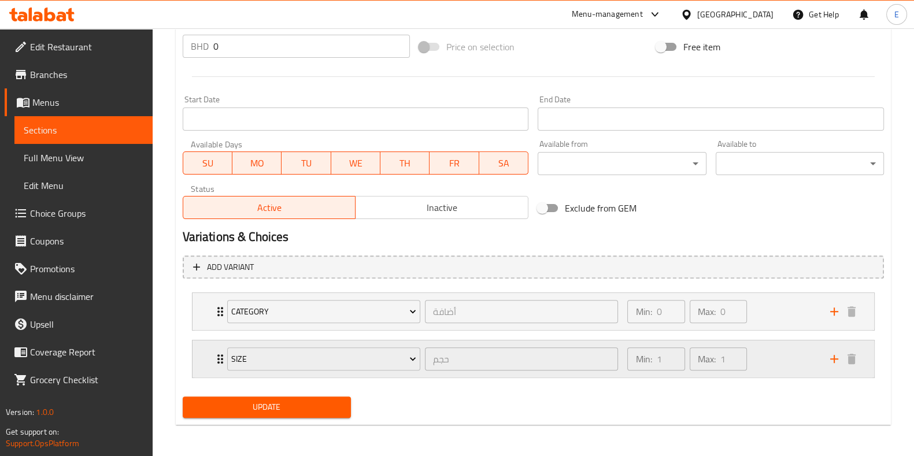
click at [803, 367] on div "Min: 1 ​ Max: 1 ​" at bounding box center [722, 359] width 202 height 37
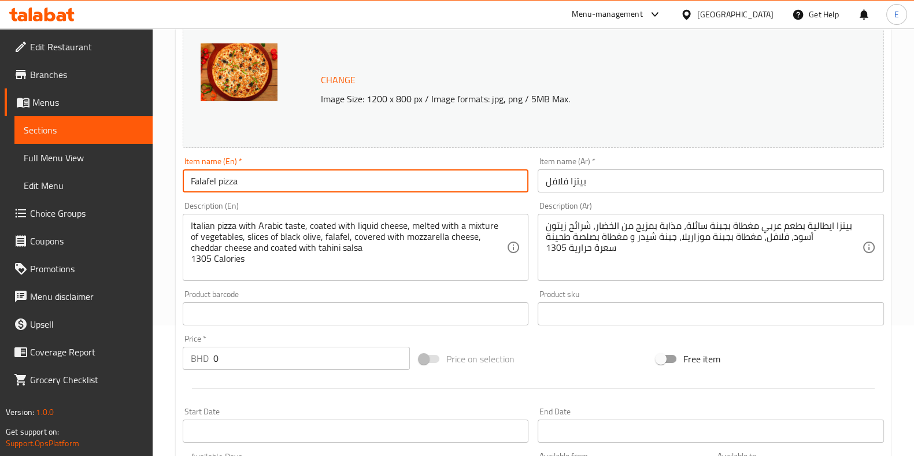
scroll to position [144, 0]
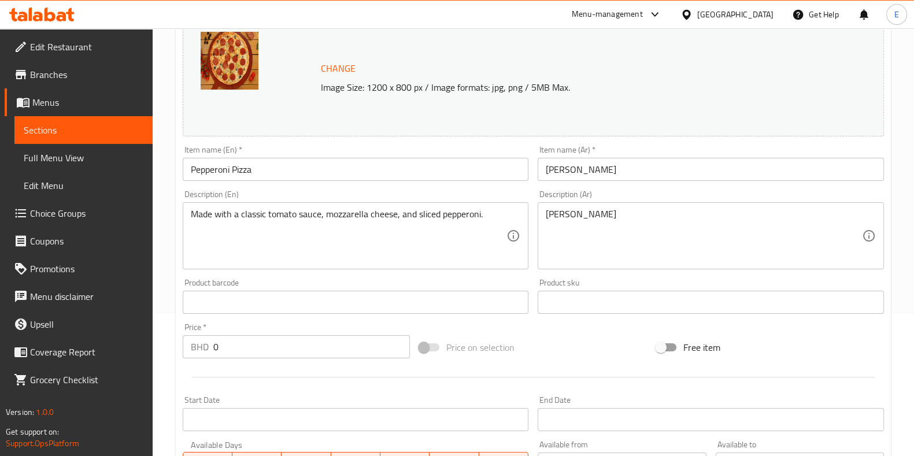
scroll to position [144, 0]
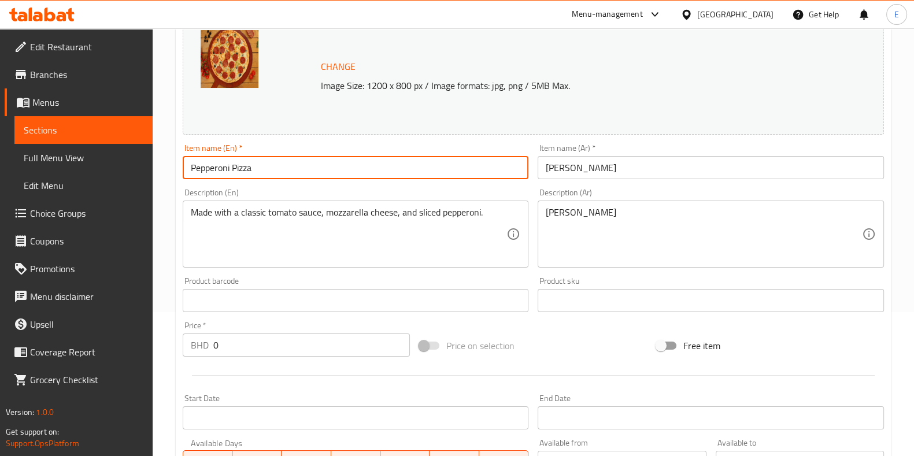
drag, startPoint x: 174, startPoint y: 182, endPoint x: 142, endPoint y: 185, distance: 31.9
click at [137, 184] on div "Edit Restaurant Branches Menus Sections Full Menu View Edit Menu Choice Groups …" at bounding box center [457, 300] width 914 height 832
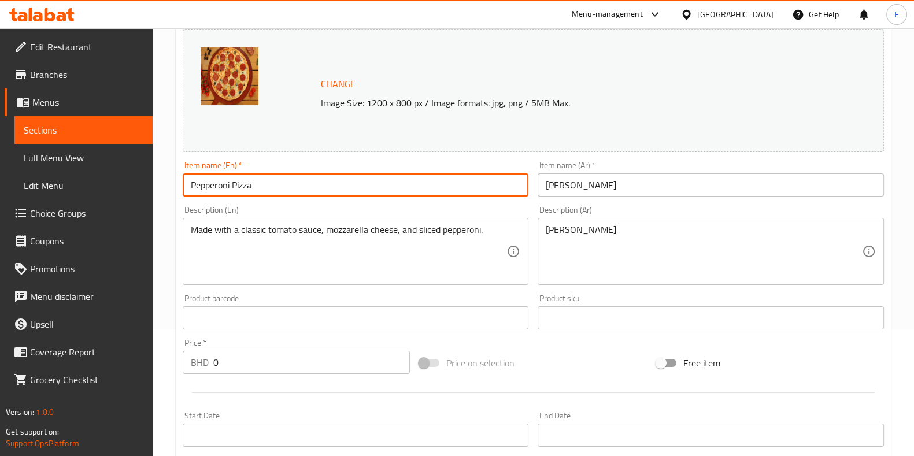
scroll to position [0, 0]
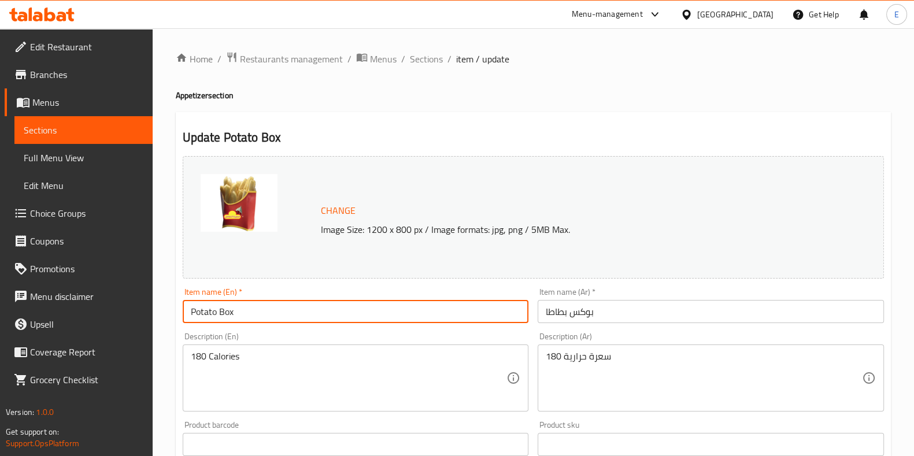
drag, startPoint x: 265, startPoint y: 308, endPoint x: 0, endPoint y: 293, distance: 265.9
click at [0, 302] on div "Edit Restaurant Branches Menus Sections Full Menu View Edit Menu Choice Groups …" at bounding box center [457, 431] width 914 height 806
type input "French Fries"
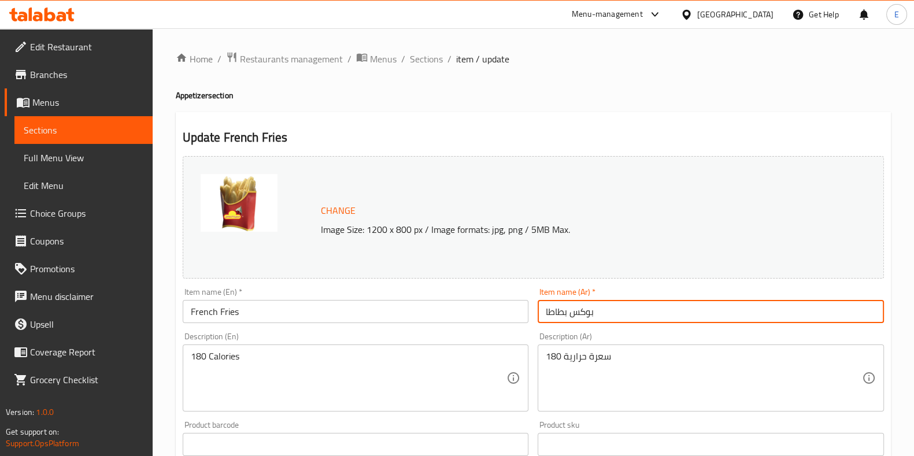
drag, startPoint x: 613, startPoint y: 310, endPoint x: 388, endPoint y: 290, distance: 225.3
click at [404, 285] on div "Change Image Size: 1200 x 800 px / Image formats: jpg, png / 5MB Max. Item name…" at bounding box center [533, 409] width 711 height 515
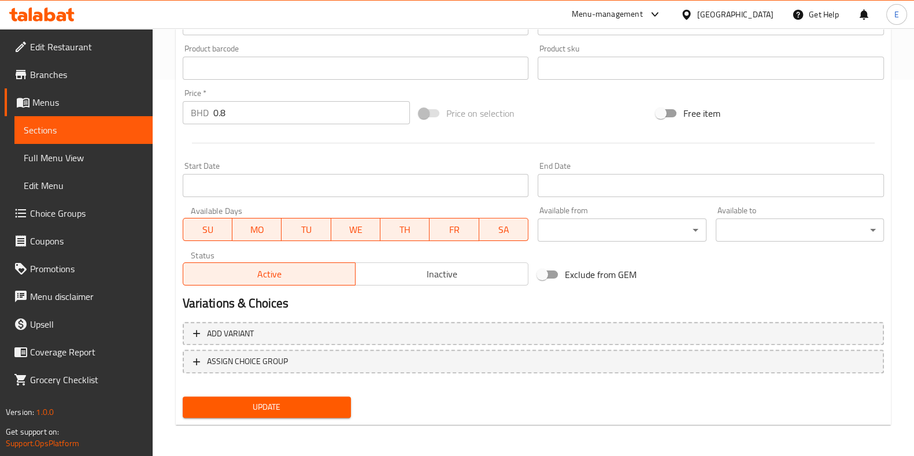
type input "بطاطس مقلية"
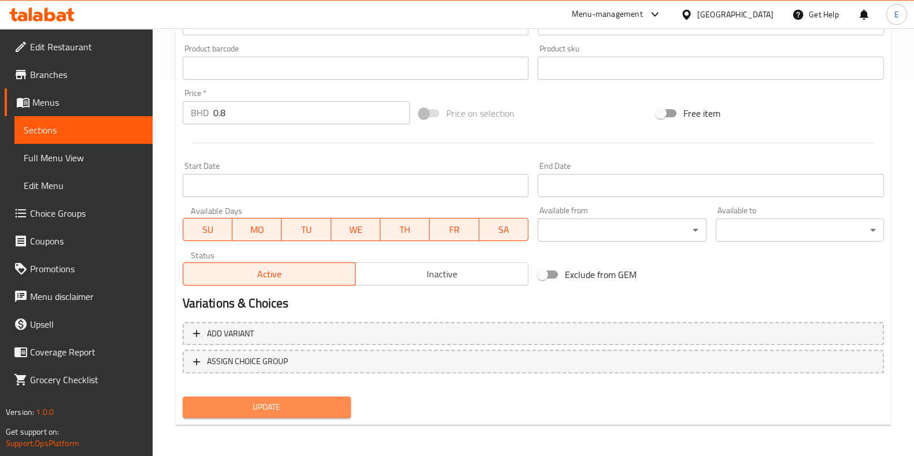
click at [284, 401] on span "Update" at bounding box center [267, 407] width 150 height 14
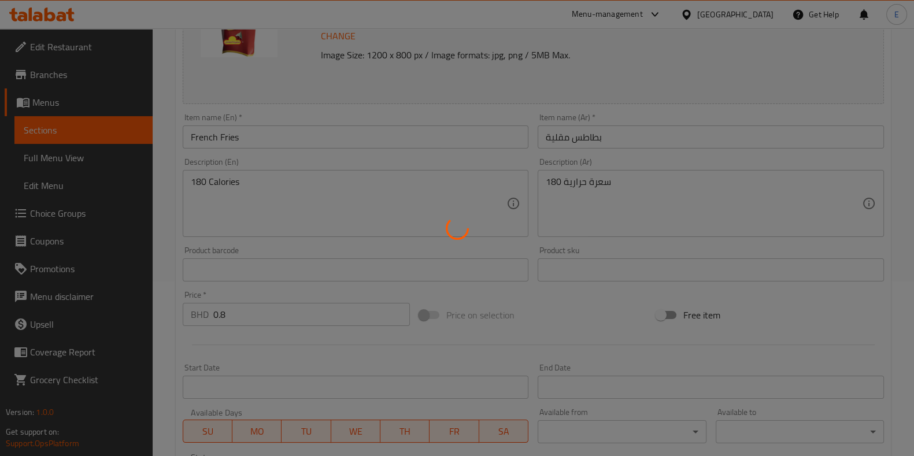
scroll to position [87, 0]
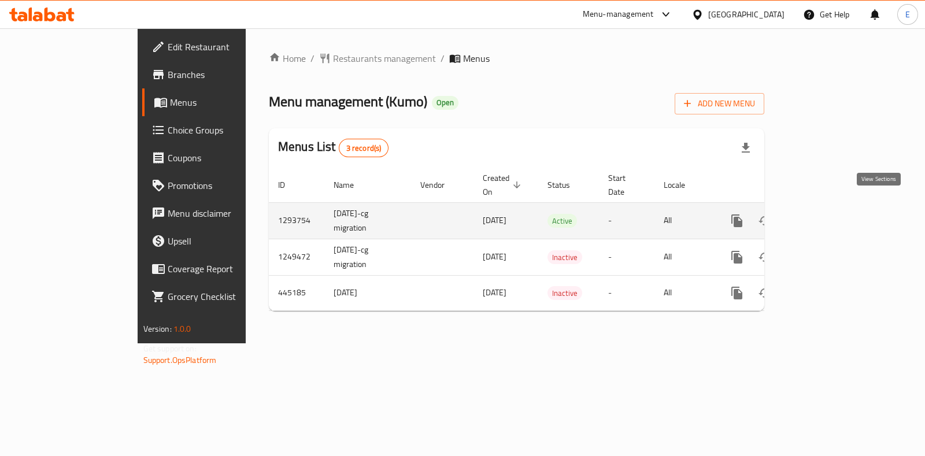
click at [828, 214] on icon "enhanced table" at bounding box center [821, 221] width 14 height 14
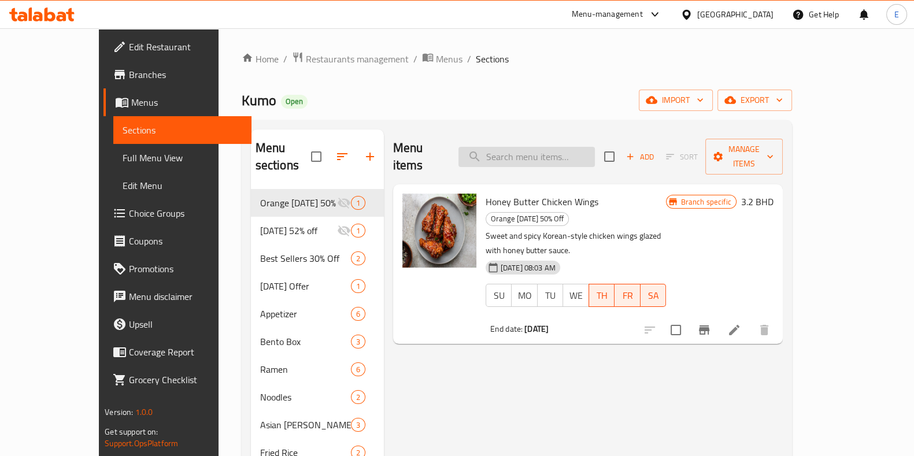
click at [543, 153] on input "search" at bounding box center [527, 157] width 136 height 20
paste input "Chicken Teriyaki No"
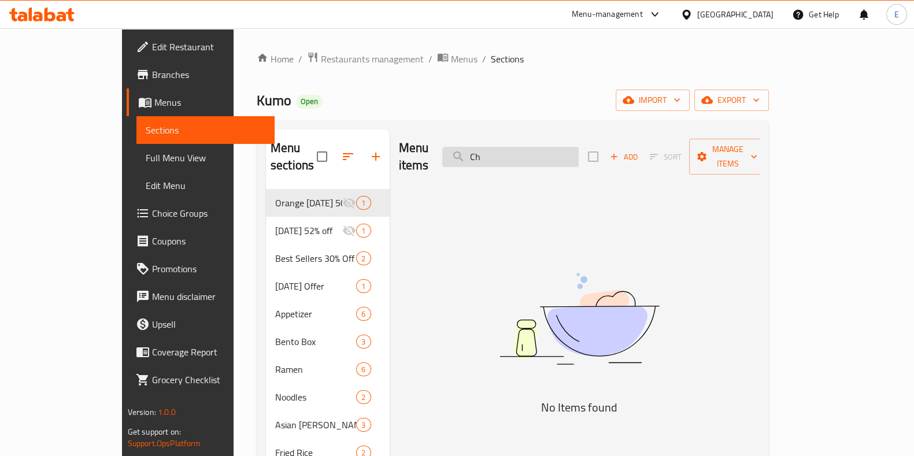
type input "C"
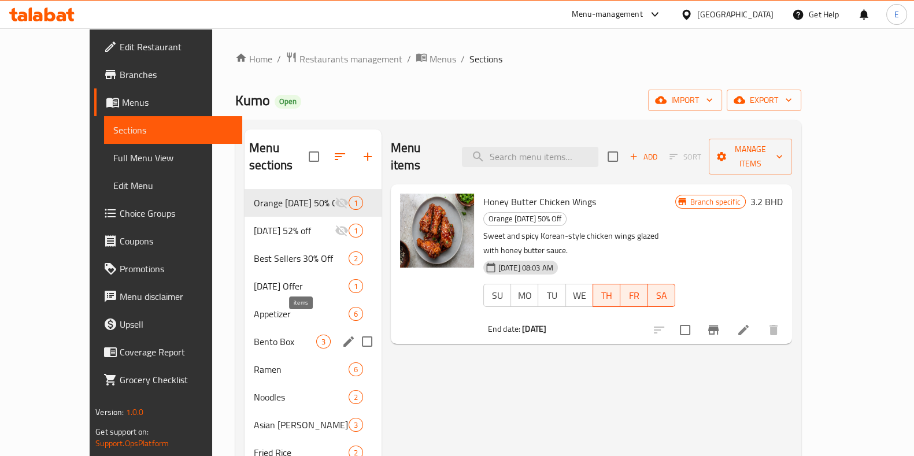
type input "t"
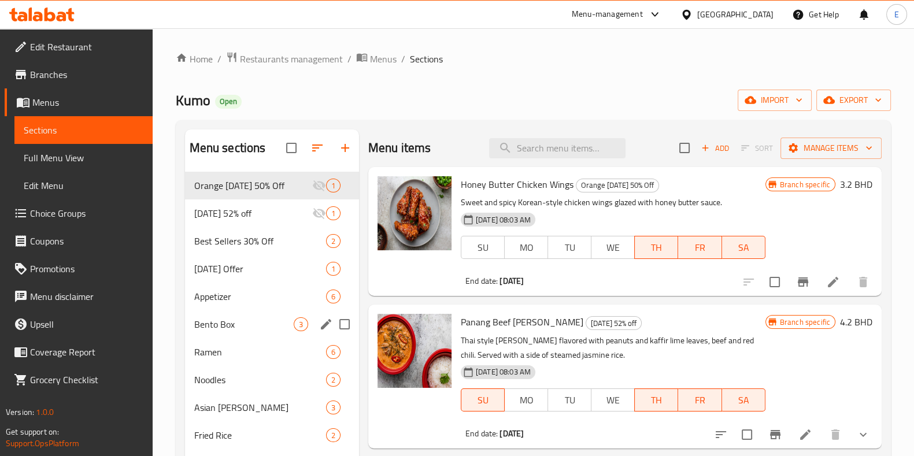
paste input "Chicken Teriyaki No"
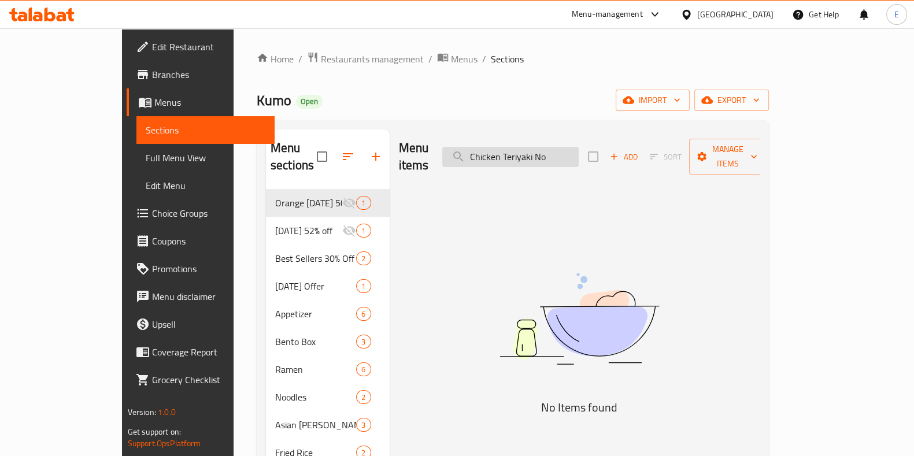
drag, startPoint x: 551, startPoint y: 148, endPoint x: 490, endPoint y: 151, distance: 60.2
click at [490, 151] on input "Chicken Teriyaki No" at bounding box center [510, 157] width 136 height 20
click at [574, 147] on input "Teriyaki No" at bounding box center [510, 157] width 136 height 20
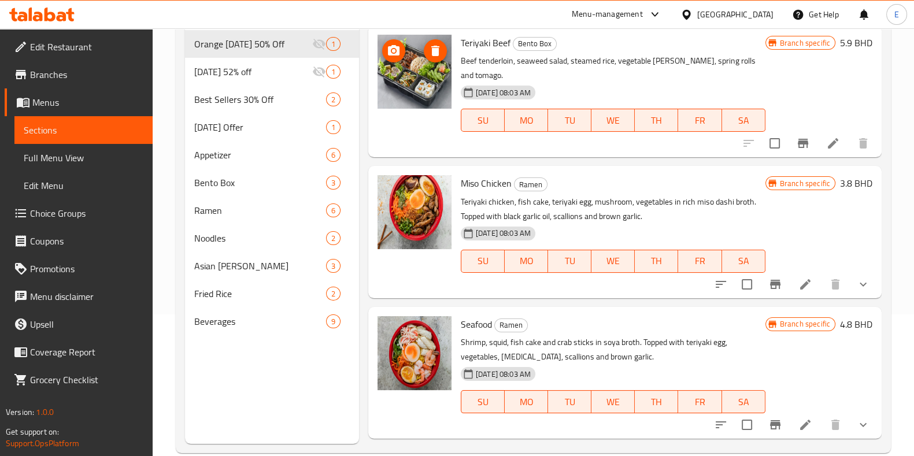
scroll to position [144, 0]
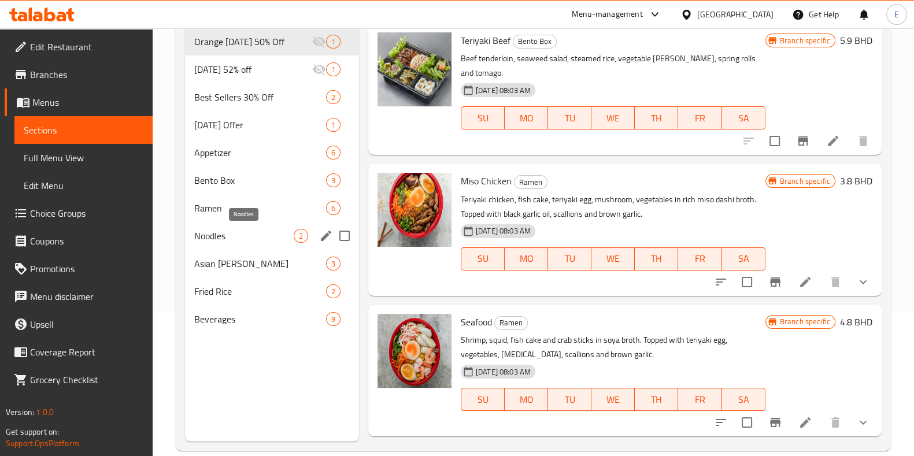
type input "Teriyaki"
click at [228, 233] on span "Noodles" at bounding box center [243, 236] width 99 height 14
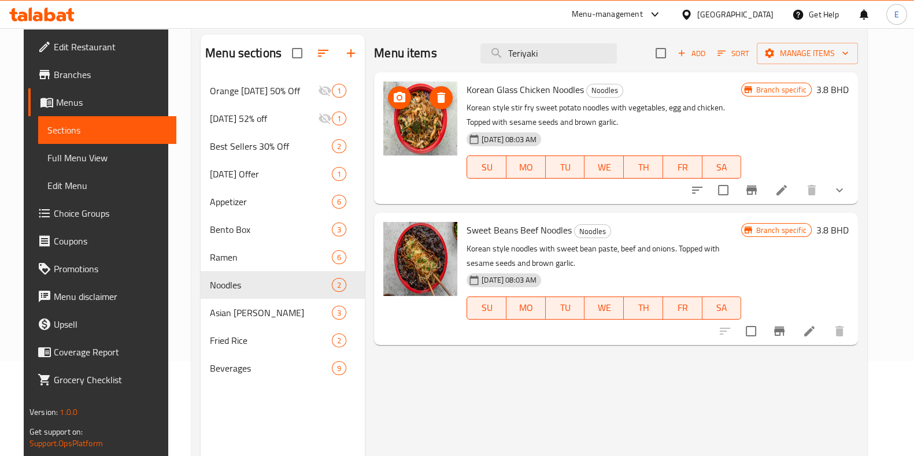
scroll to position [72, 0]
